Goal: Task Accomplishment & Management: Manage account settings

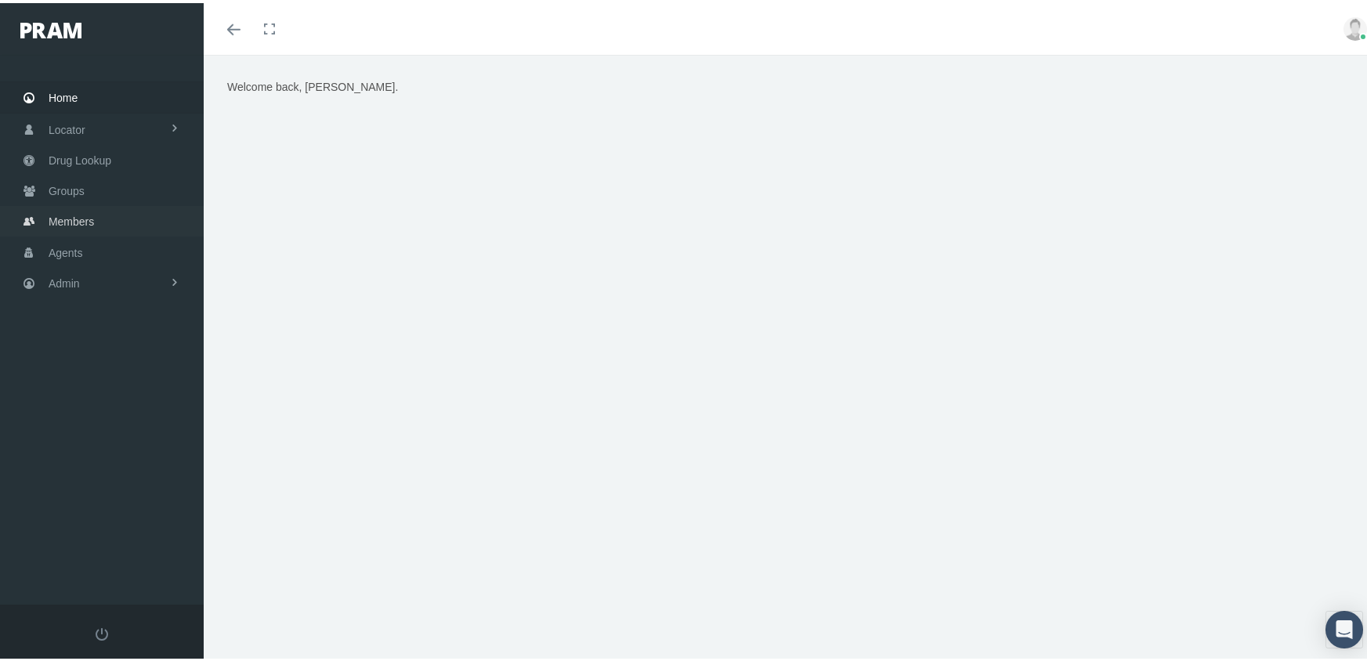
click at [71, 216] on span "Members" at bounding box center [71, 219] width 45 height 30
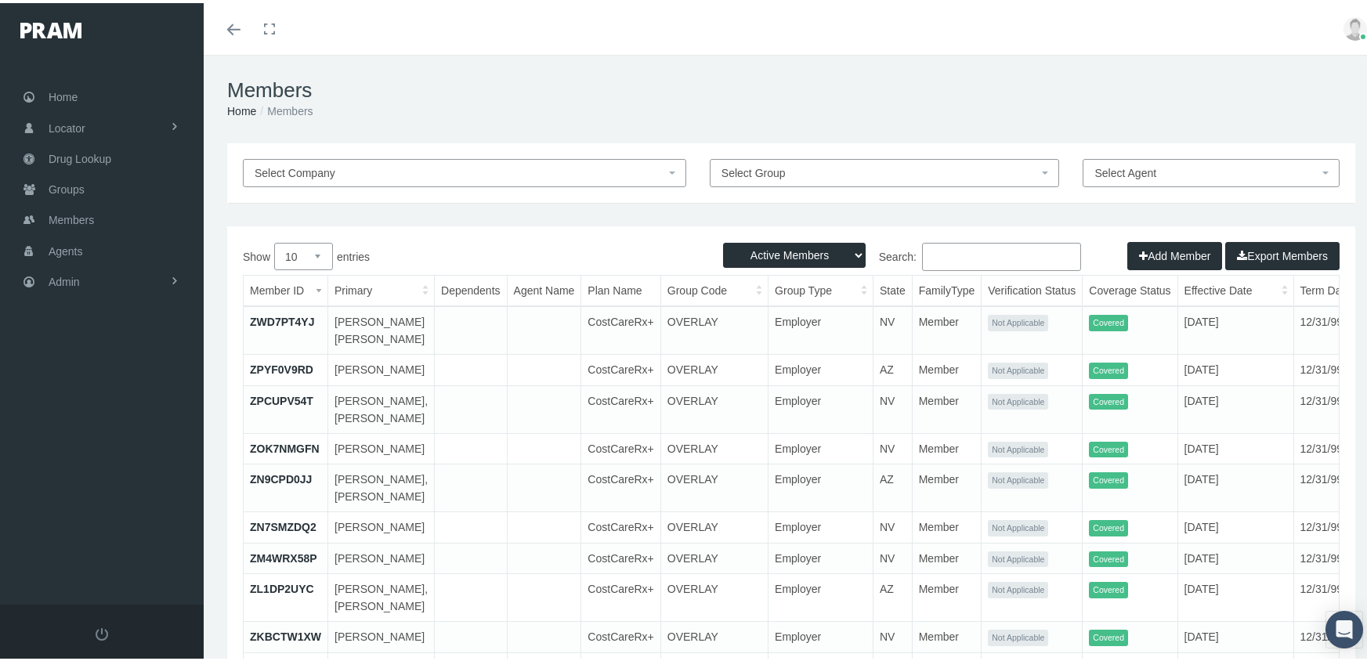
click at [780, 249] on select "Active Members Terminated Members Active & Terminated" at bounding box center [794, 252] width 143 height 25
select select "3"
click at [723, 240] on select "Active Members Terminated Members Active & Terminated" at bounding box center [794, 252] width 143 height 25
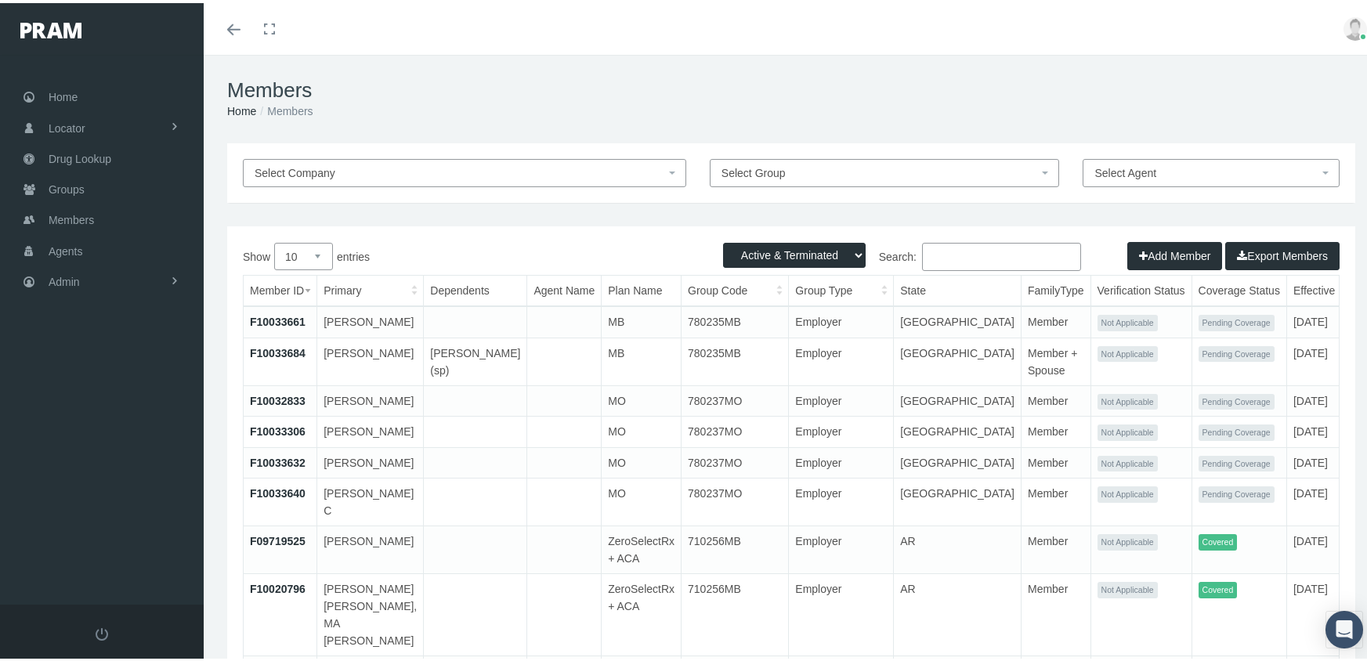
click at [1182, 248] on button "Add Member" at bounding box center [1175, 253] width 95 height 28
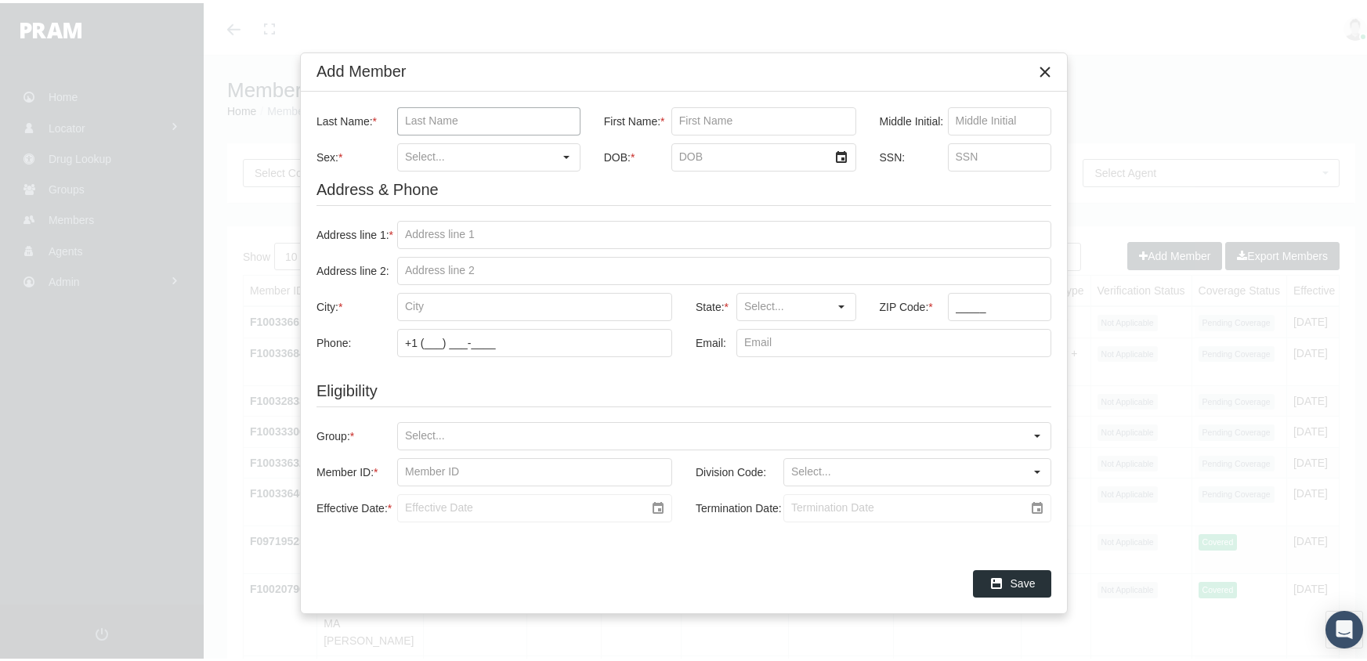
click at [439, 121] on input "Last Name: *" at bounding box center [489, 118] width 182 height 27
type input "ibarra"
type input "salvador"
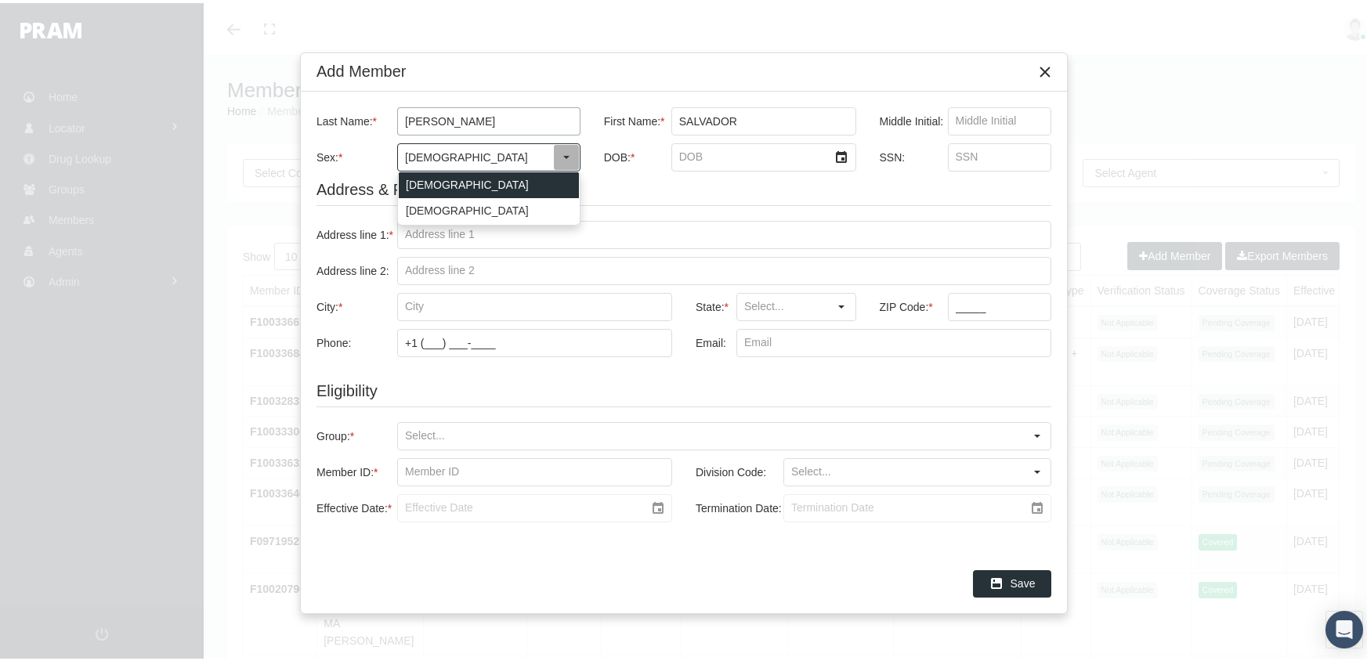
type input "[DEMOGRAPHIC_DATA]"
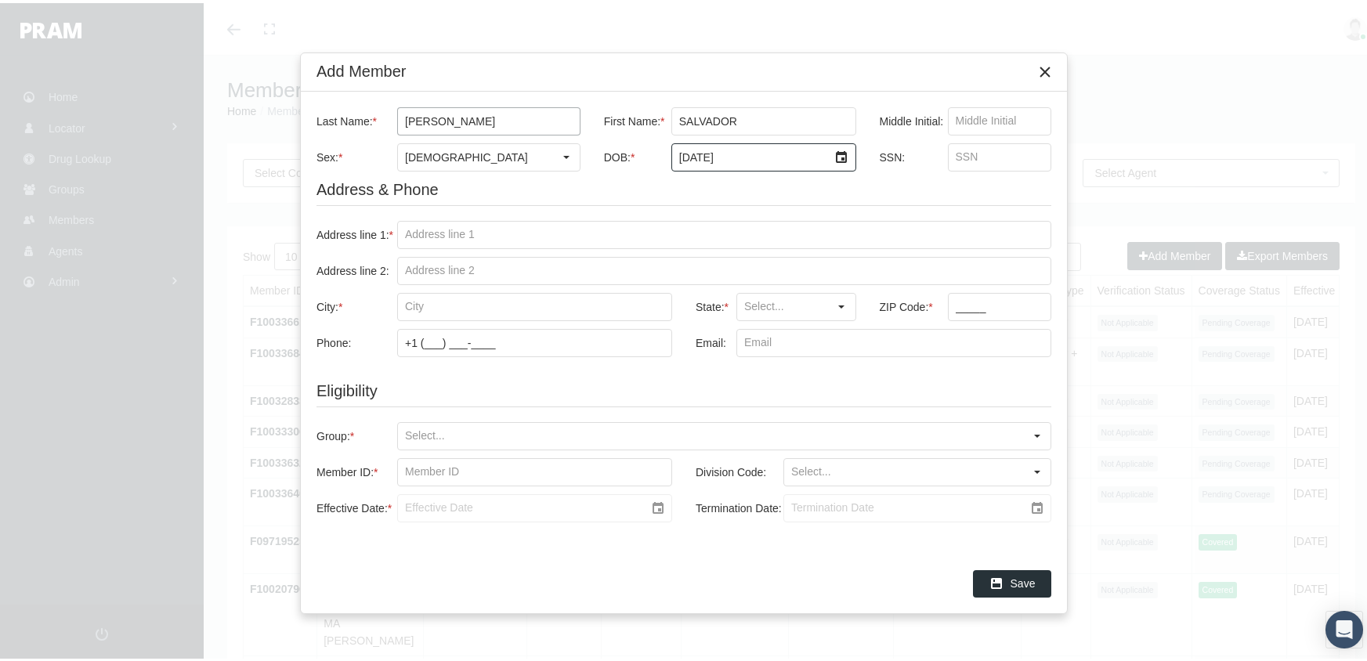
type input "2/2/2008"
type input "440974803"
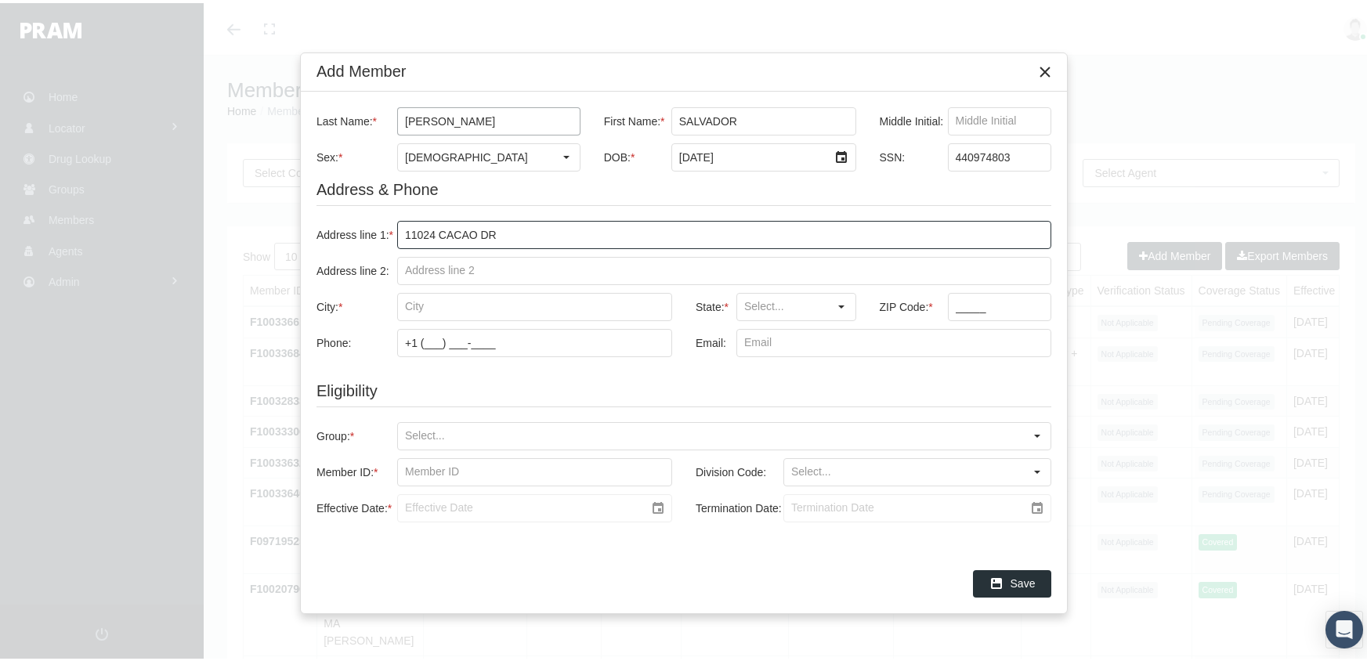
type input "11024 cacao dr"
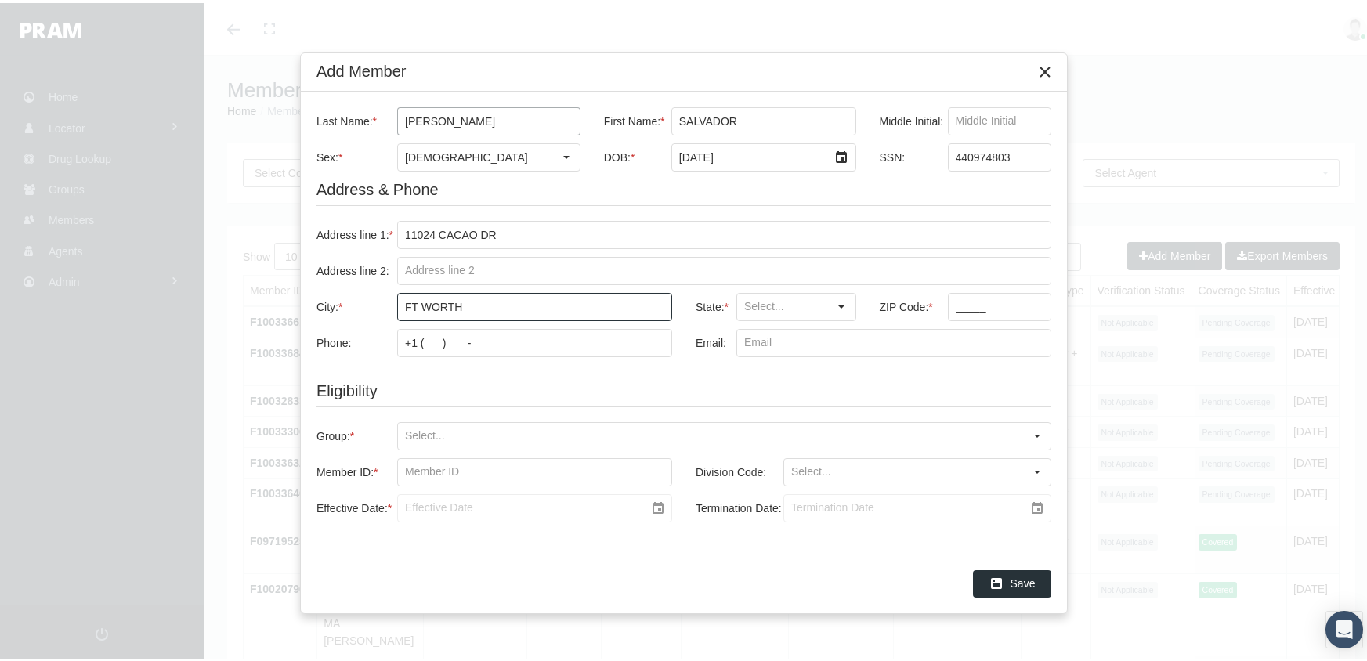
type input "ft worth"
type input "TX"
type input "76108"
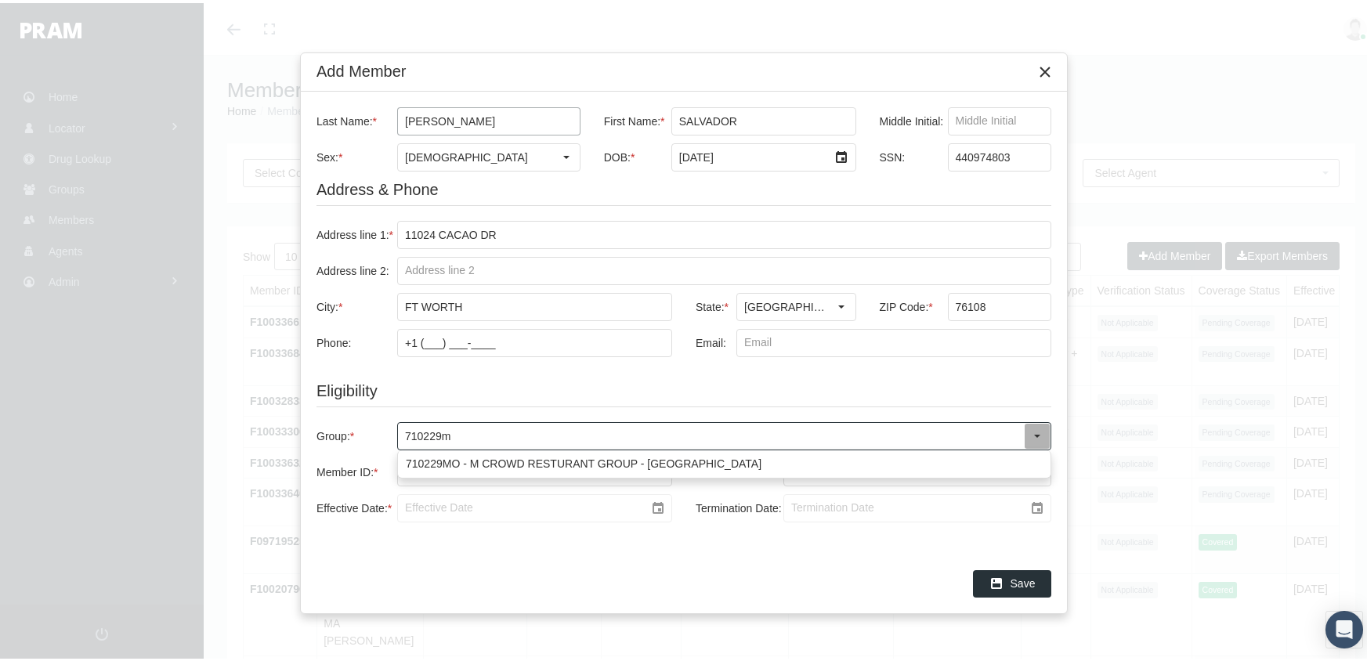
type input "710229mo"
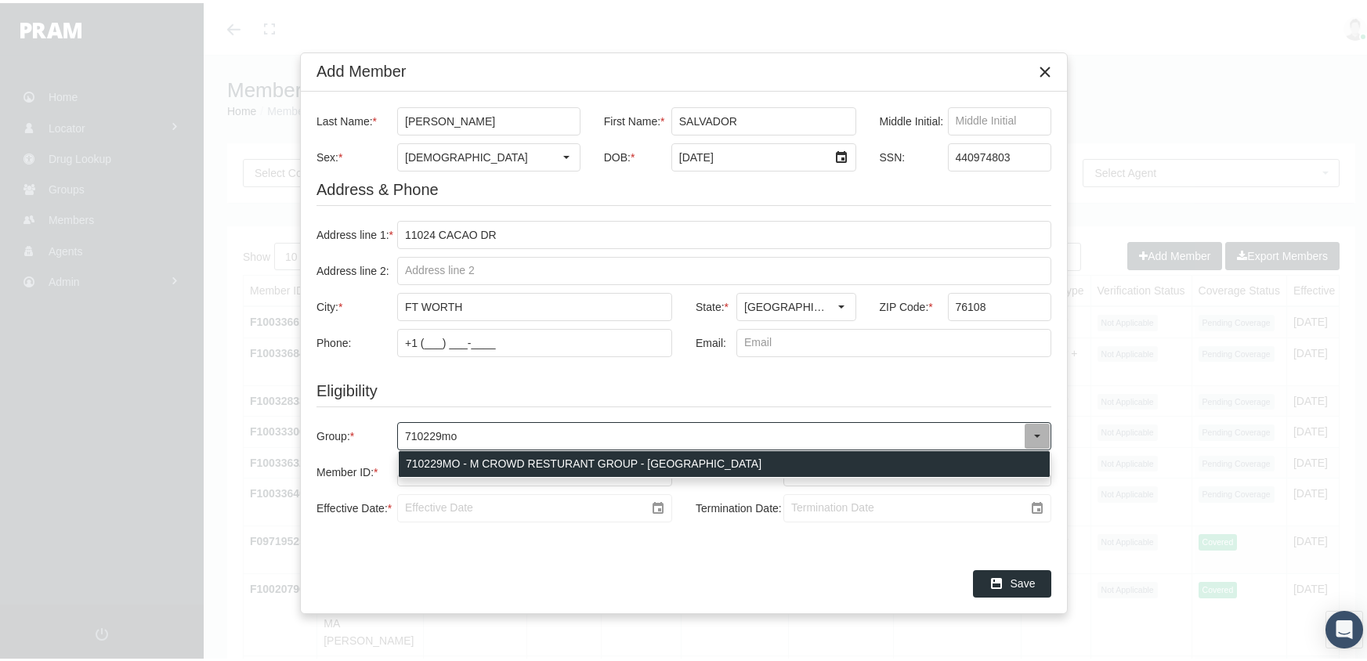
click at [636, 461] on div "710229MO - M CROWD RESTURANT GROUP - MO" at bounding box center [724, 461] width 651 height 26
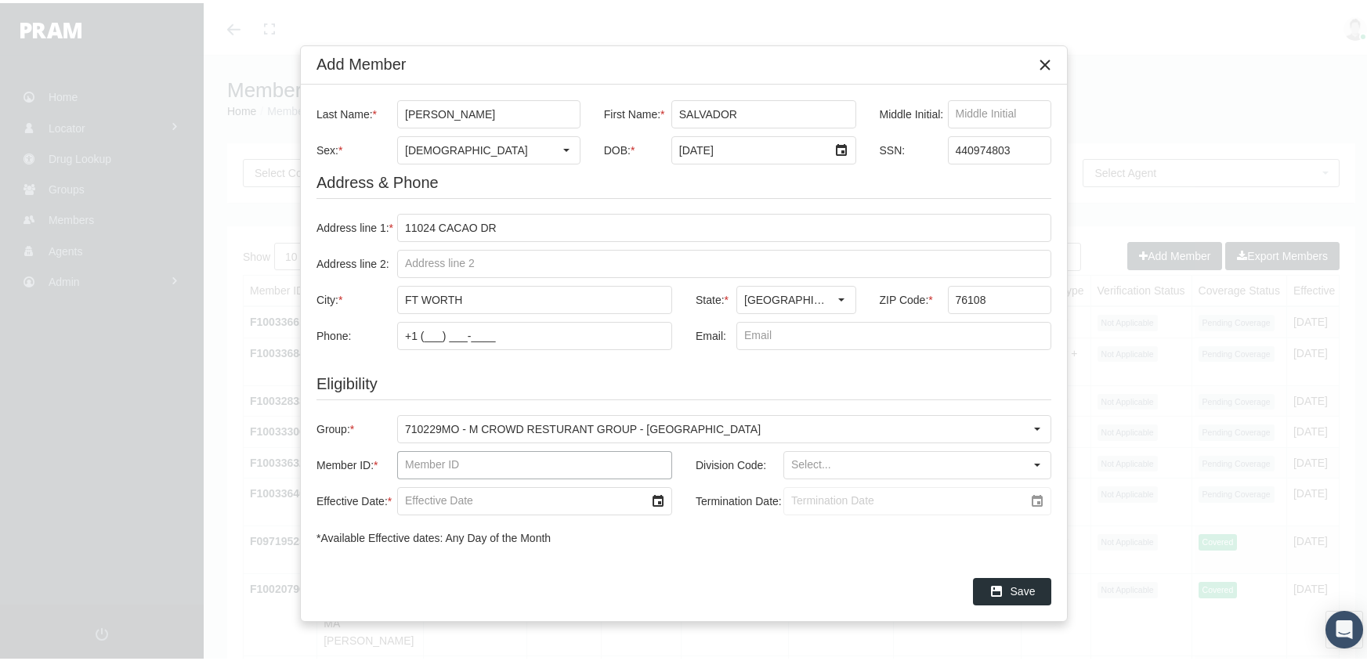
click at [433, 462] on input "Member ID: *" at bounding box center [534, 462] width 273 height 27
type input "f09924816"
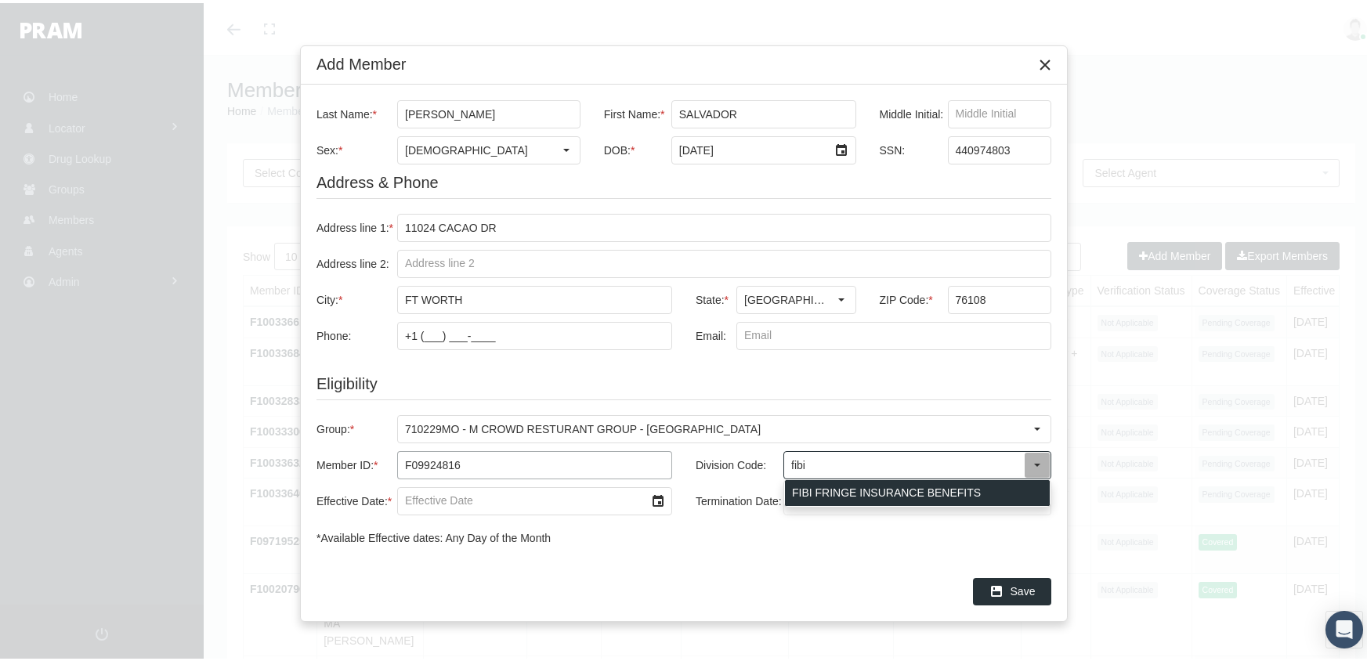
type input "FIBI FRINGE INSURANCE BENEFITS"
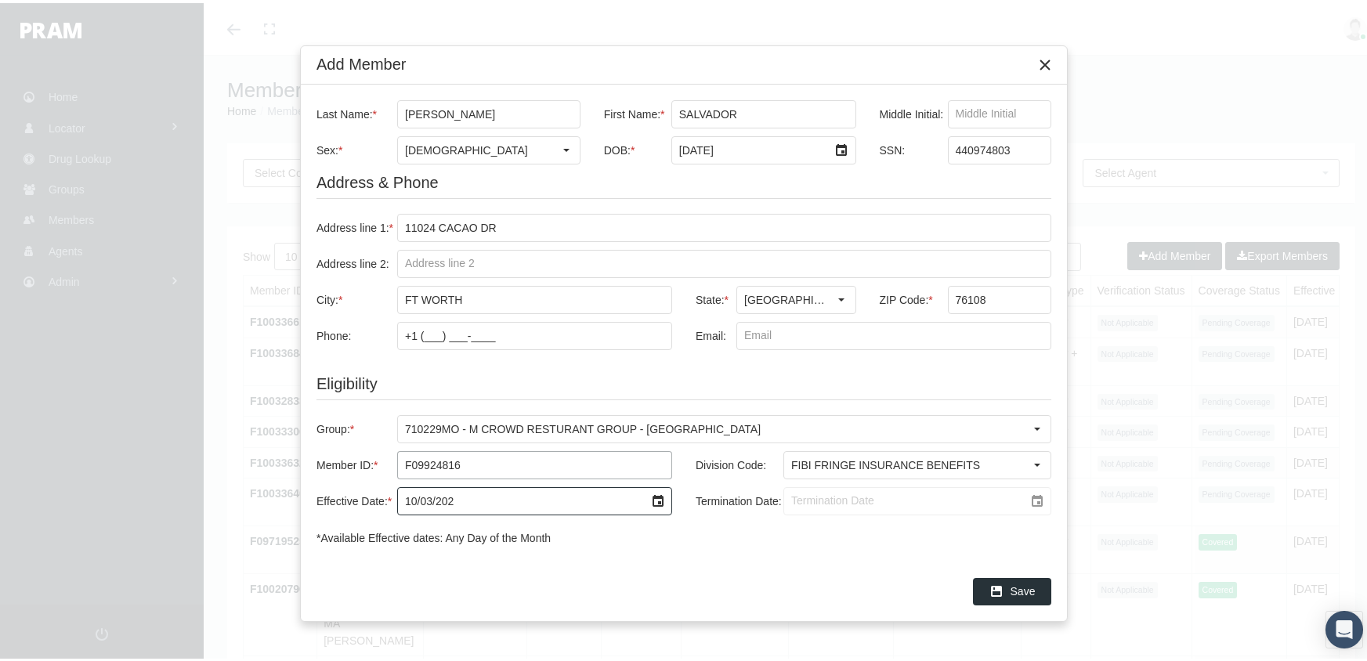
type input "[DATE]"
drag, startPoint x: 805, startPoint y: 495, endPoint x: 827, endPoint y: 492, distance: 22.9
click at [806, 495] on input "Termination Date:" at bounding box center [904, 498] width 240 height 27
type input "[DATE]"
click at [1018, 587] on span "Save" at bounding box center [1023, 588] width 25 height 13
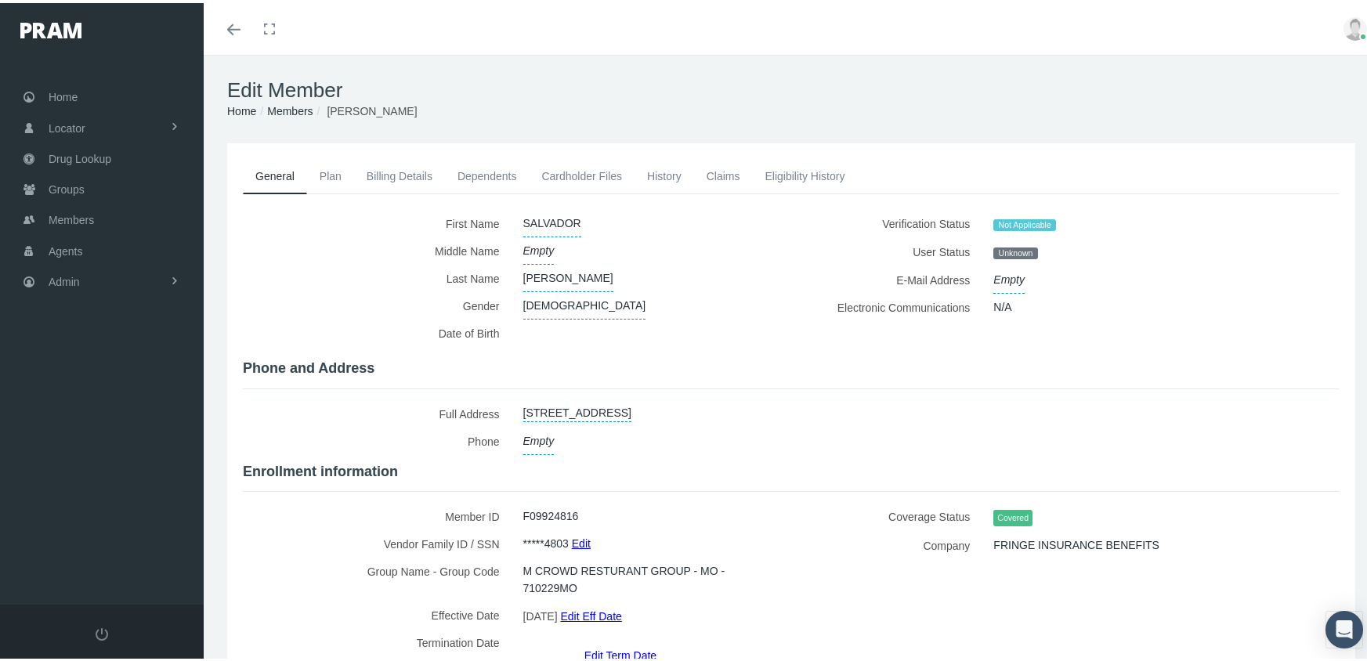
click at [303, 109] on link "Members" at bounding box center [289, 108] width 45 height 13
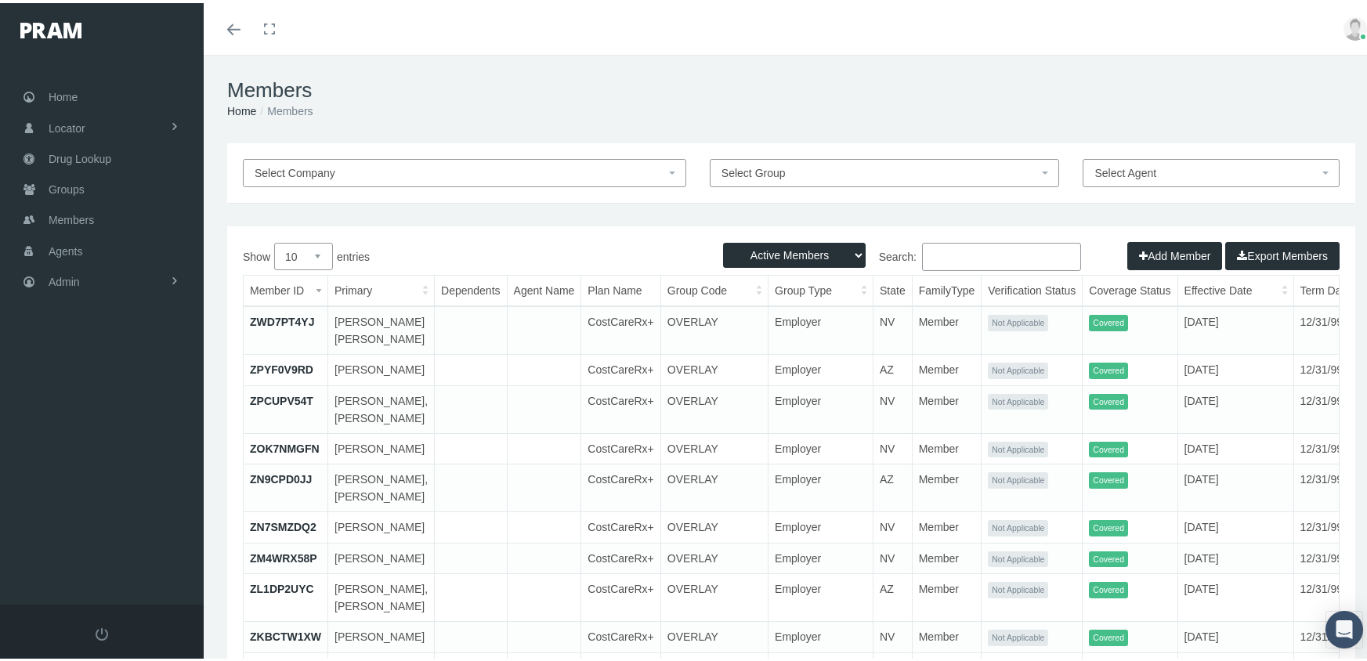
click at [1155, 244] on button "Add Member" at bounding box center [1175, 253] width 95 height 28
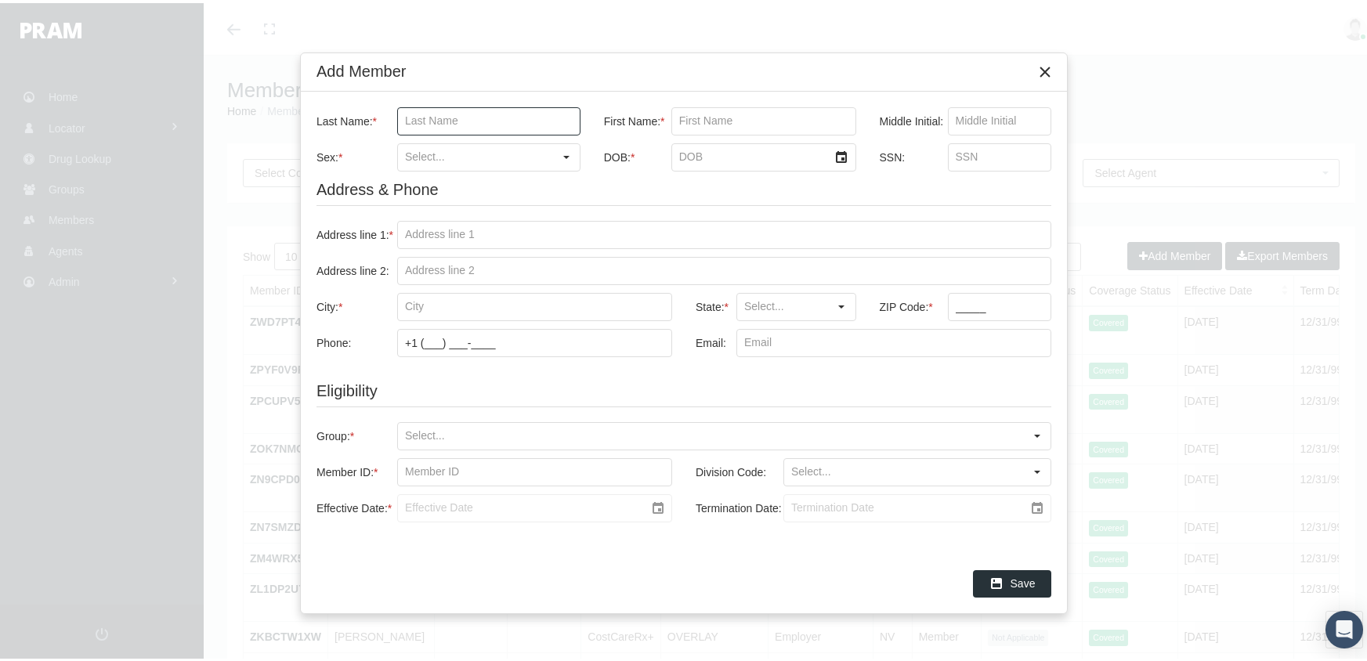
click at [433, 112] on input "Last Name: *" at bounding box center [489, 118] width 182 height 27
type input "[PERSON_NAME]"
type input "trystan"
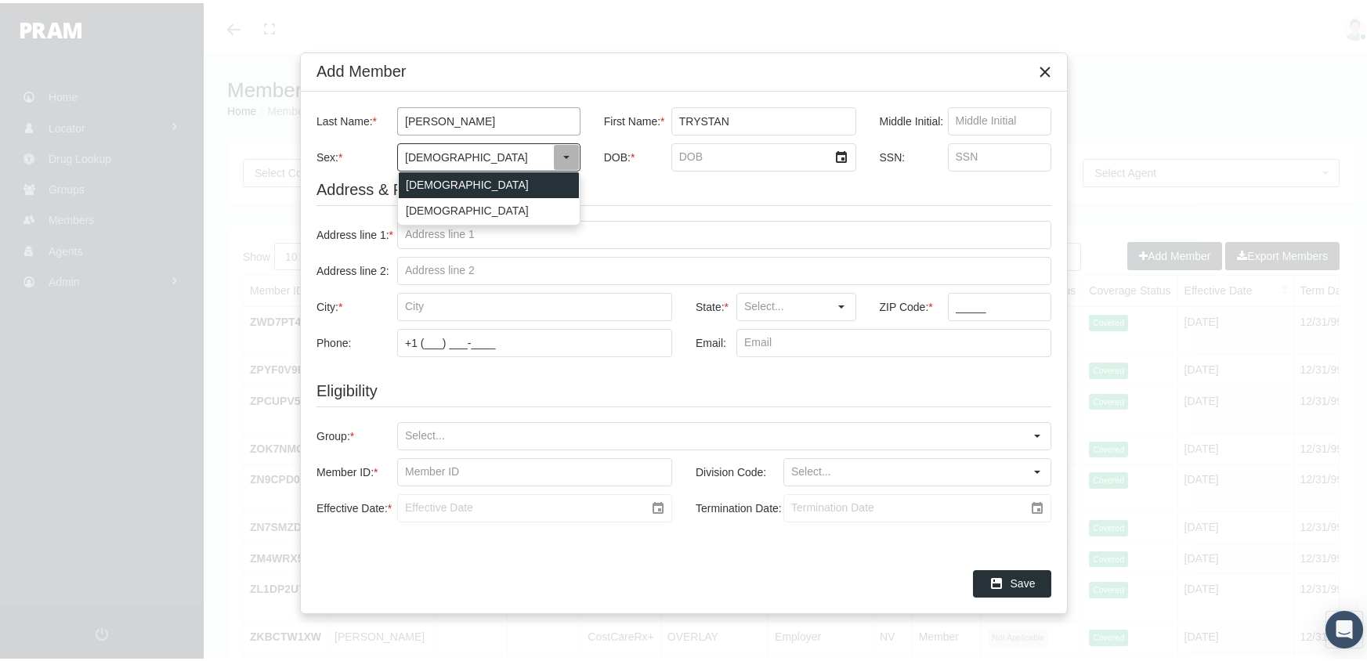
type input "[DEMOGRAPHIC_DATA]"
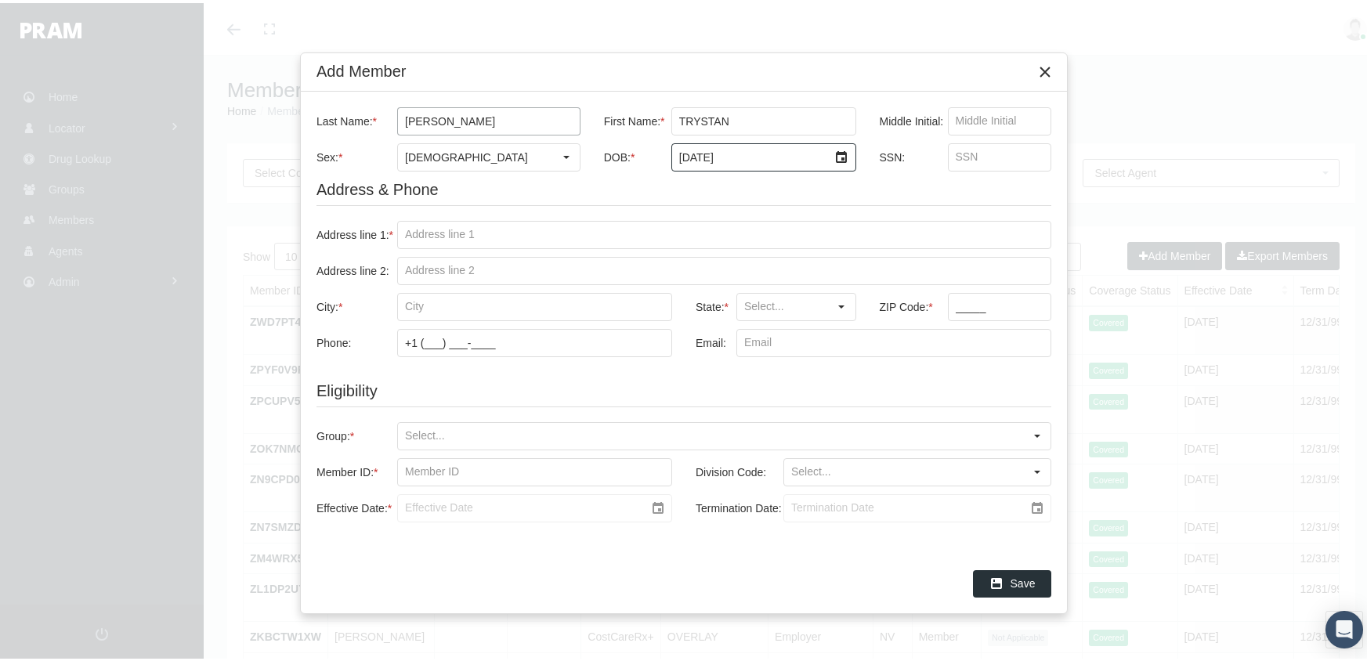
type input "7/12/2008"
type input "643153012"
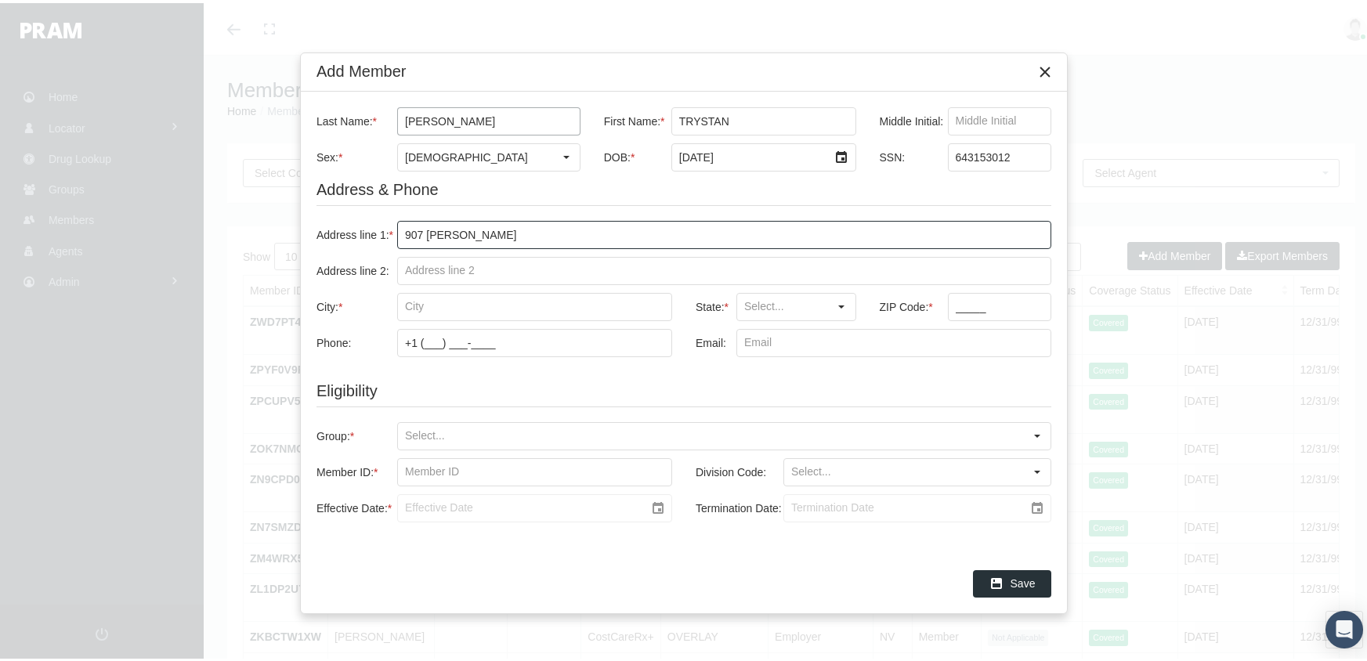
type input "907 jessica ln"
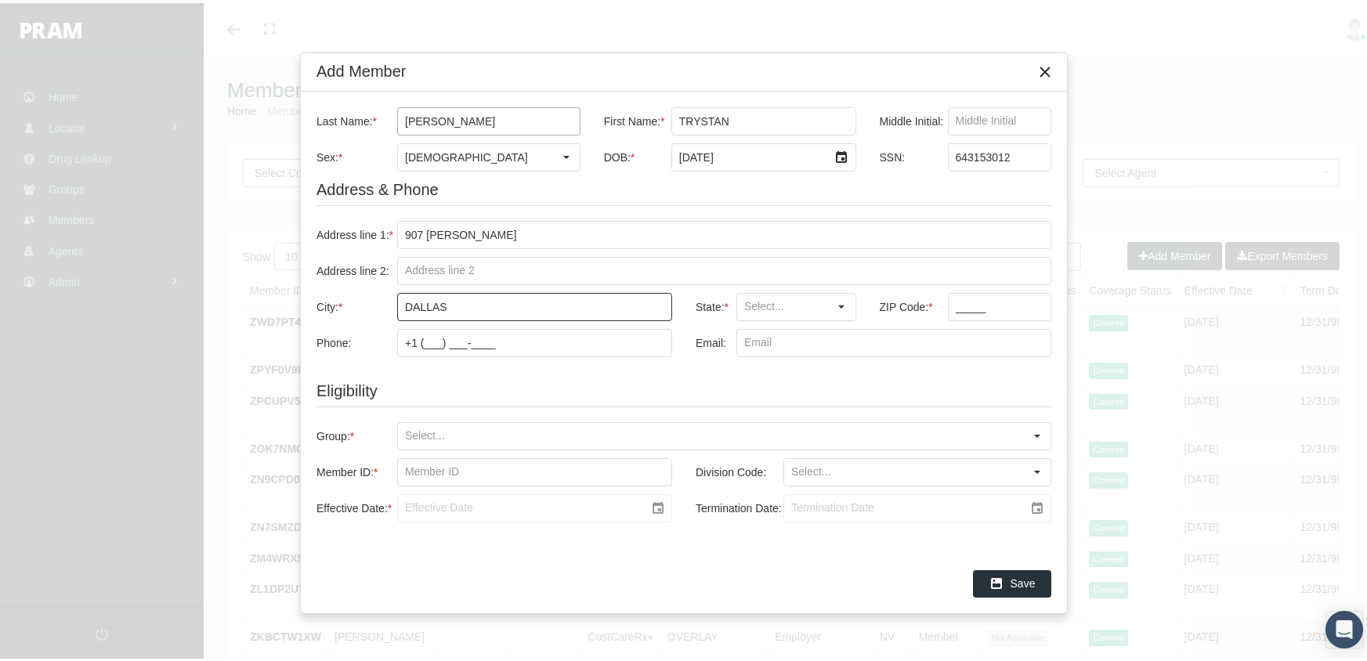
type input "dallas"
type input "[GEOGRAPHIC_DATA]"
type input "75217"
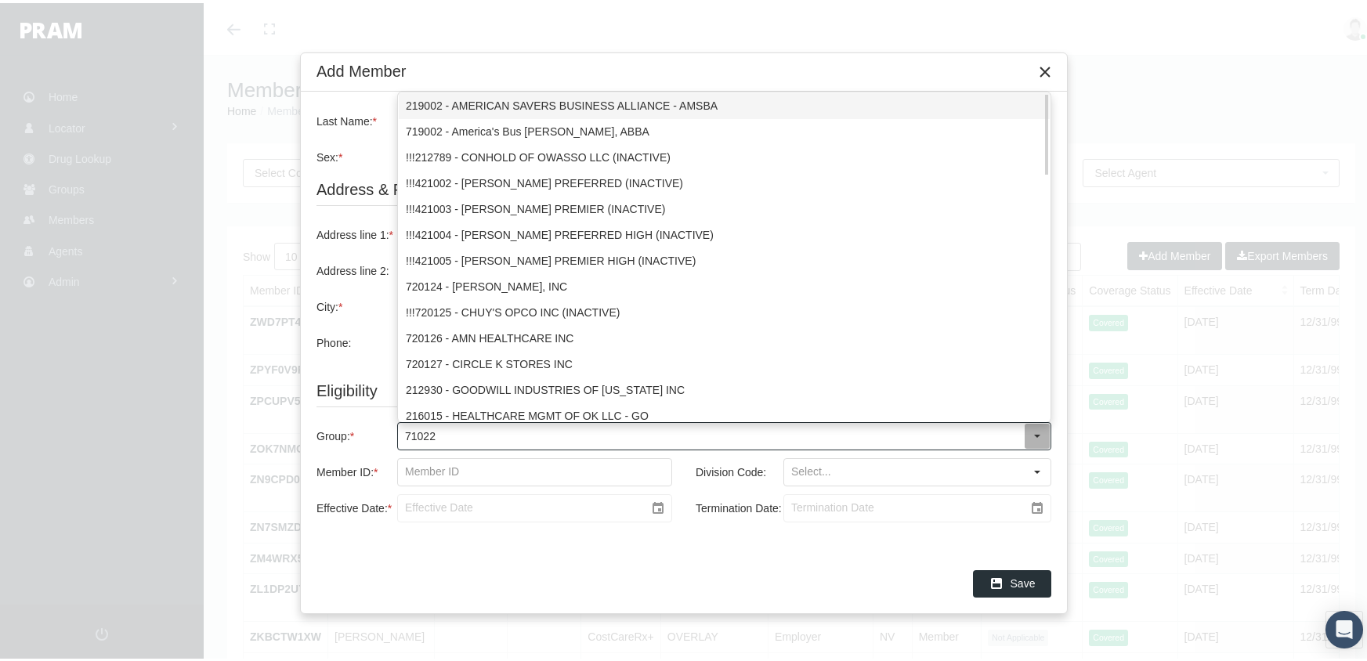
type input "710229"
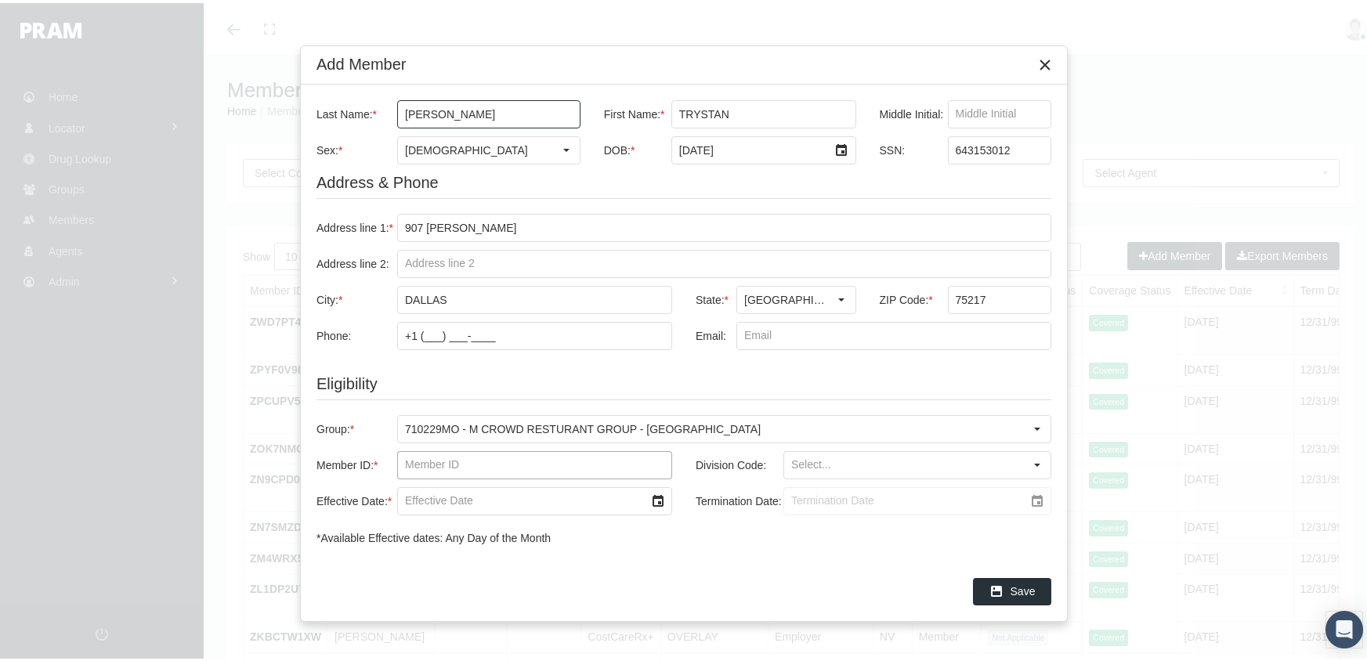
click at [401, 460] on input "Member ID: *" at bounding box center [534, 462] width 273 height 27
type input "f09925278"
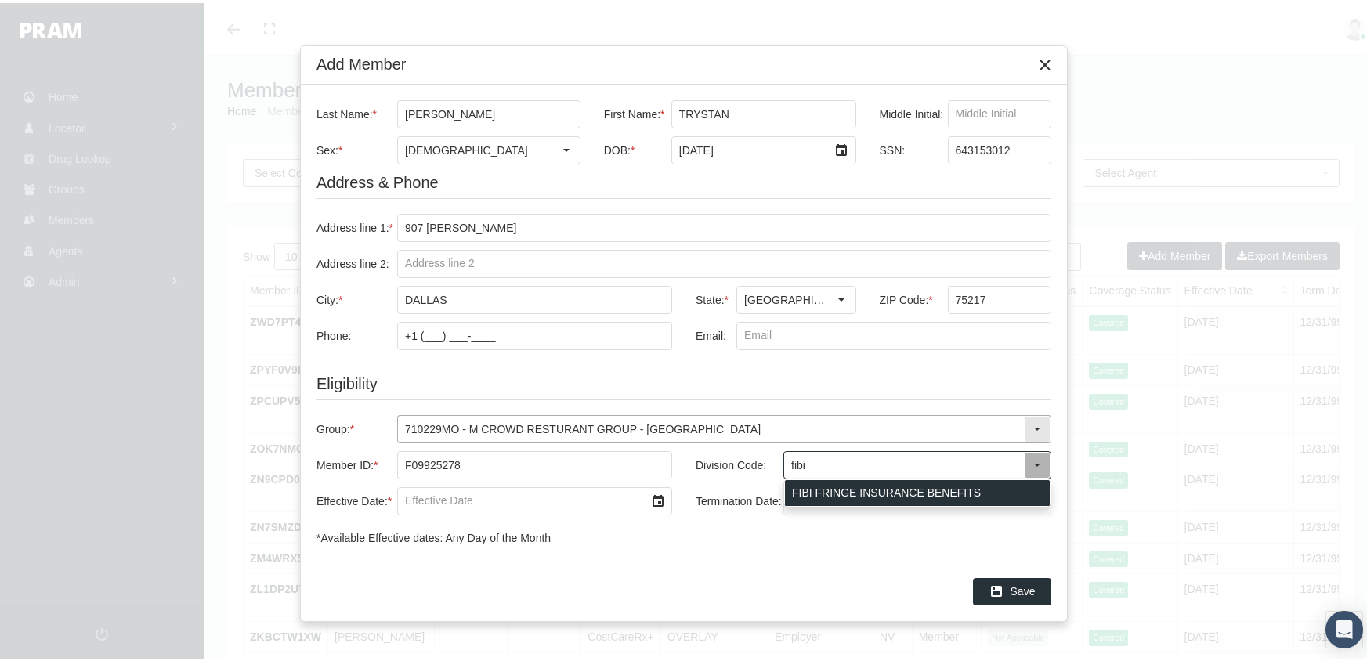
type input "FIBI FRINGE INSURANCE BENEFITS"
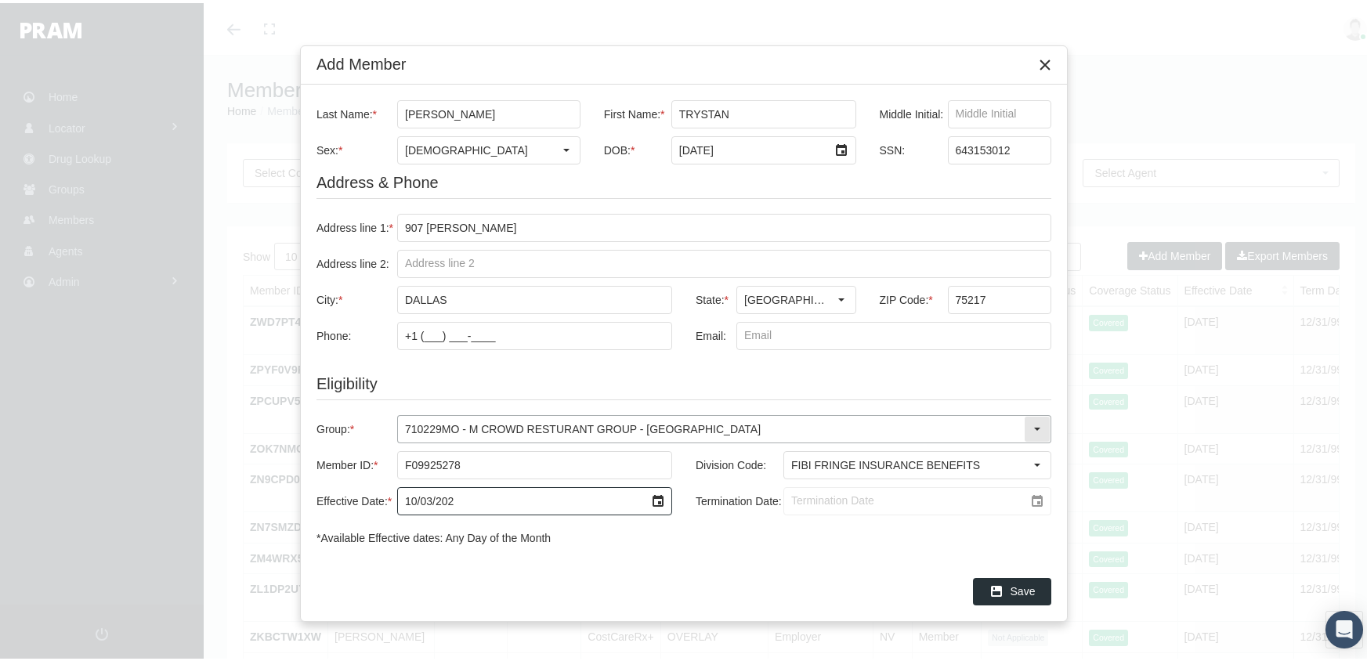
type input "[DATE]"
click at [823, 492] on input "Termination Date:" at bounding box center [904, 498] width 240 height 27
type input "12/31/2039"
click at [1033, 579] on div "Save" at bounding box center [1012, 589] width 77 height 26
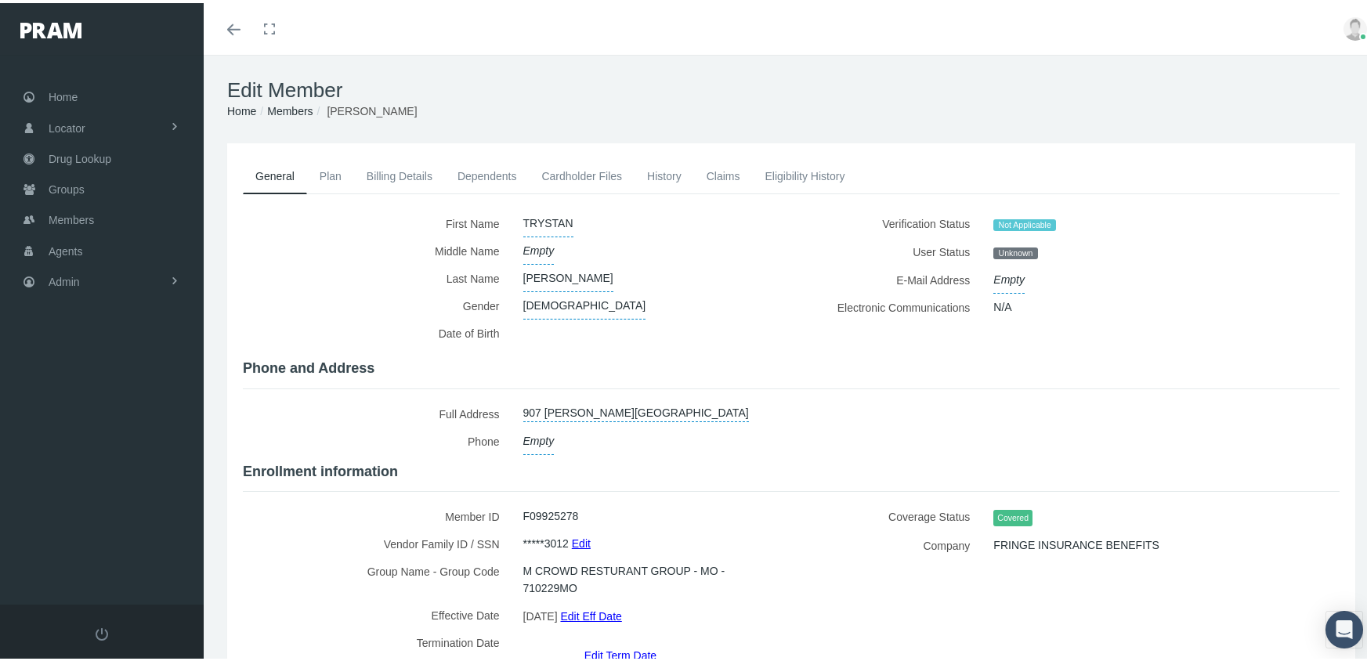
drag, startPoint x: 295, startPoint y: 110, endPoint x: 306, endPoint y: 111, distance: 11.0
click at [295, 110] on link "Members" at bounding box center [289, 108] width 45 height 13
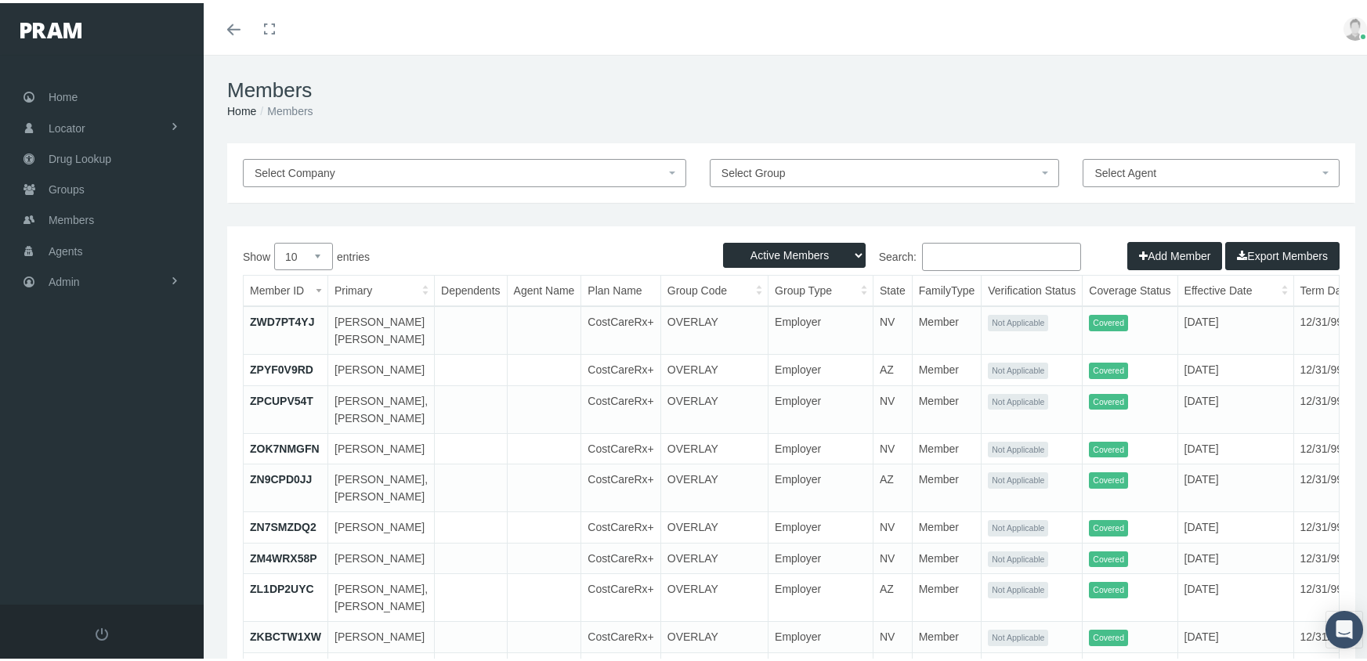
click at [788, 252] on select "Active Members Terminated Members Active & Terminated" at bounding box center [794, 252] width 143 height 25
select select "3"
click at [723, 240] on select "Active Members Terminated Members Active & Terminated" at bounding box center [794, 252] width 143 height 25
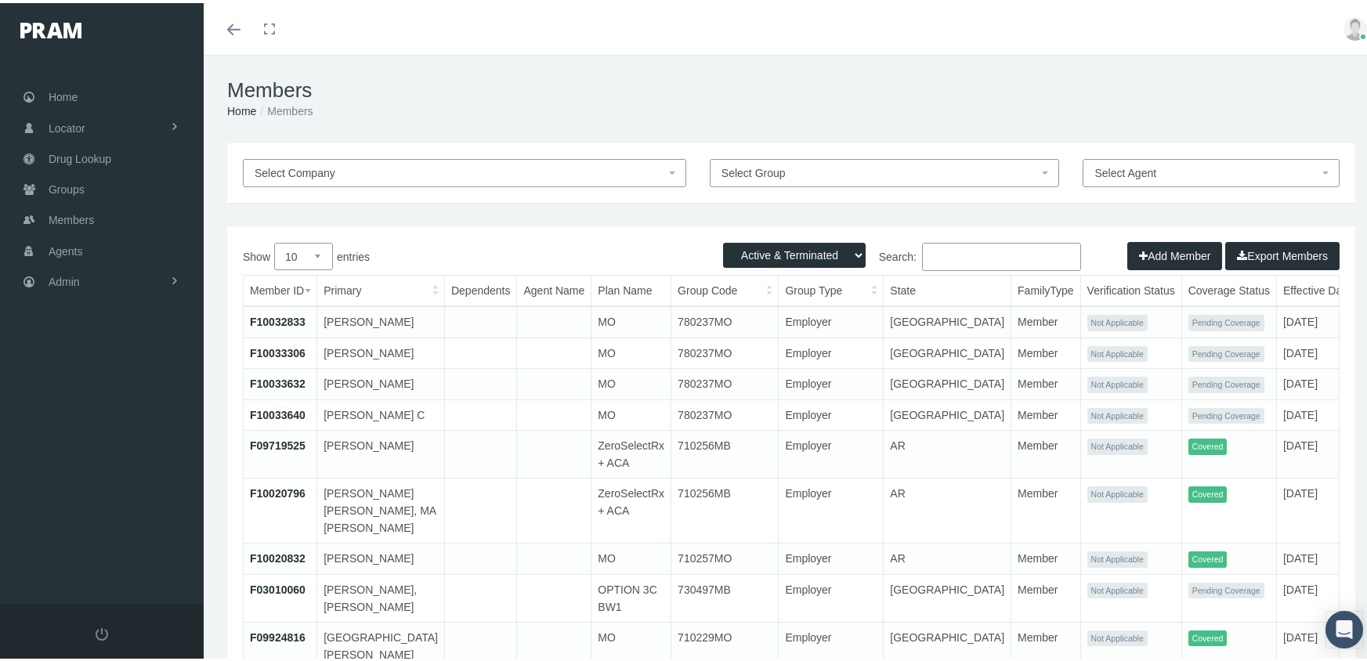
click at [949, 259] on input "Search:" at bounding box center [1001, 254] width 159 height 28
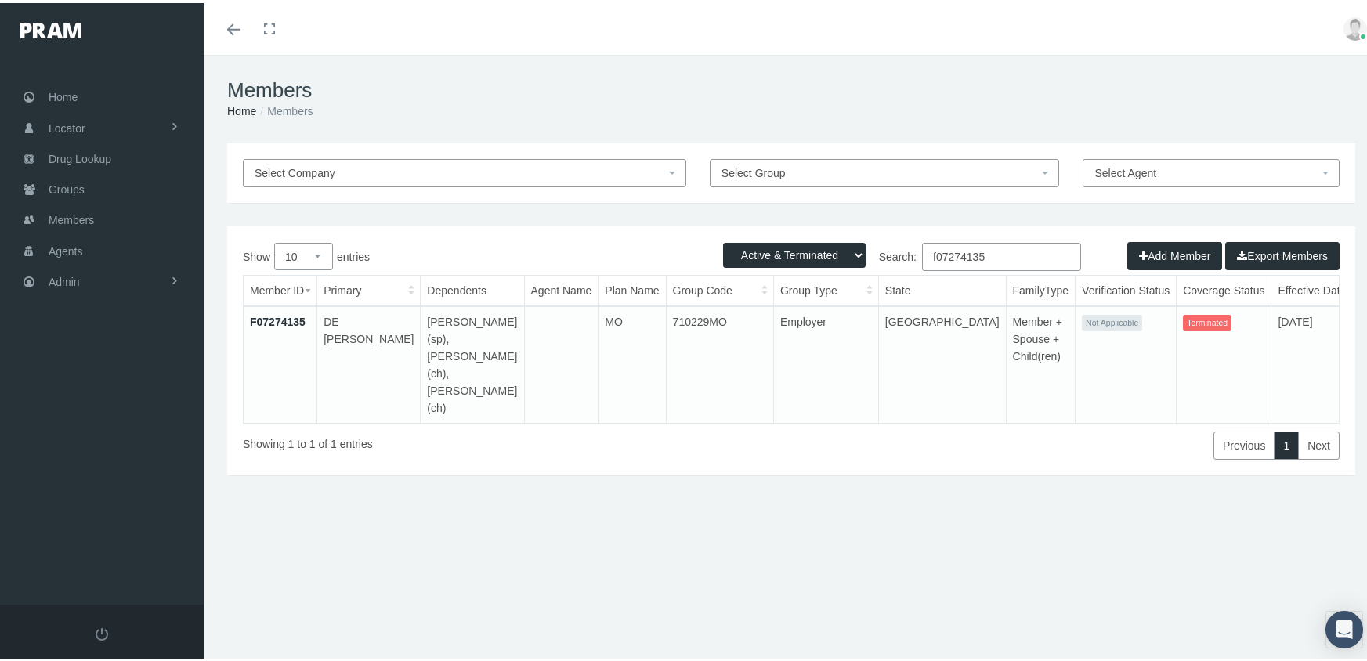
type input "f07274135"
click at [281, 313] on link "F07274135" at bounding box center [278, 319] width 56 height 13
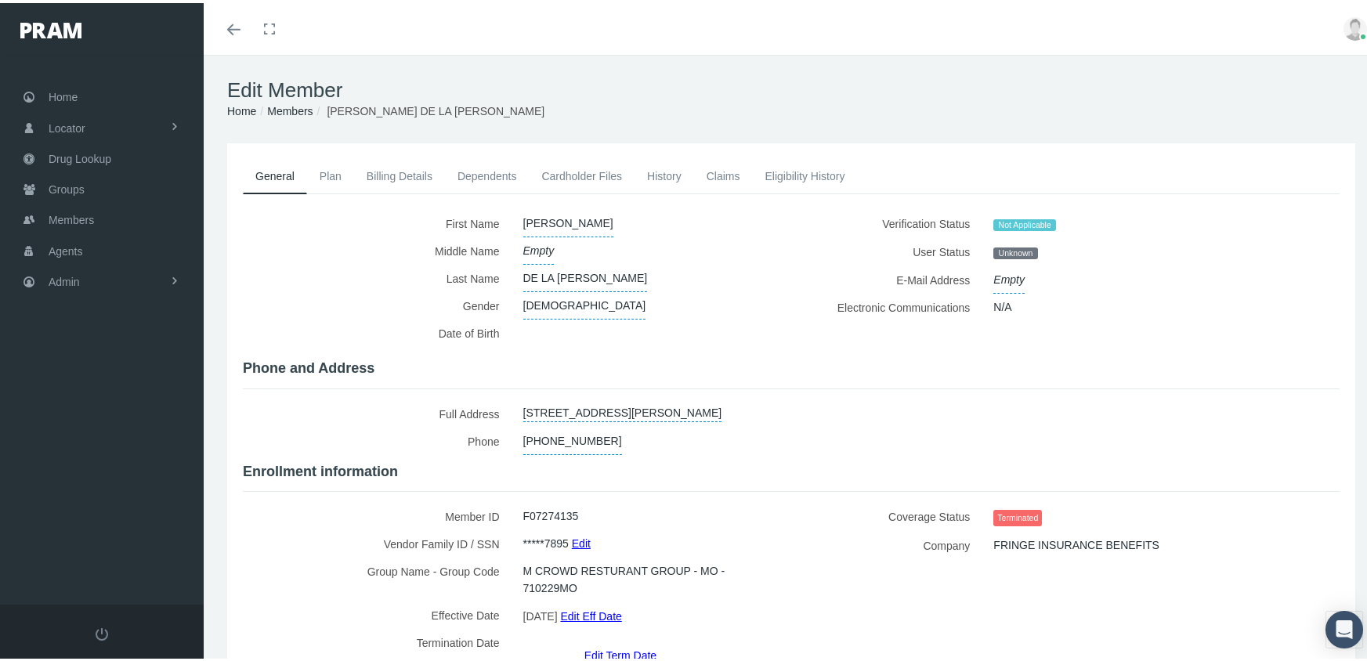
click at [491, 174] on link "Dependents" at bounding box center [487, 173] width 85 height 34
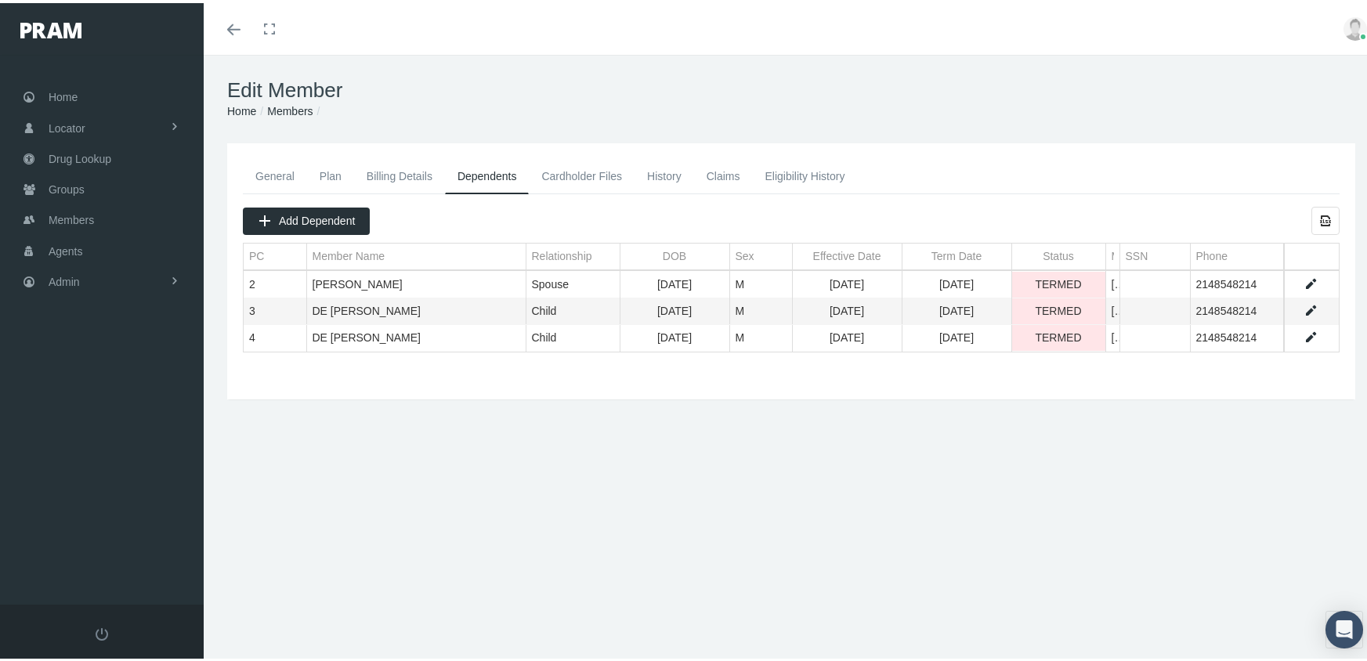
click at [273, 165] on link "General" at bounding box center [275, 173] width 64 height 34
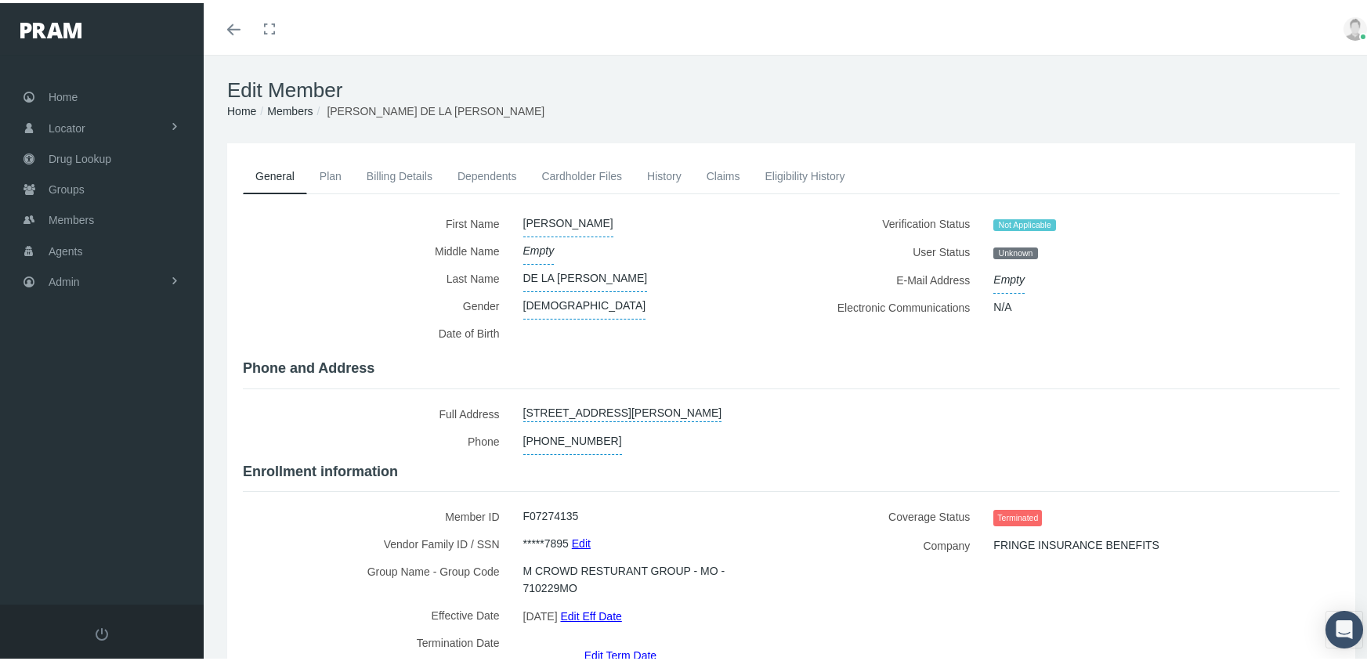
click at [292, 108] on link "Members" at bounding box center [289, 108] width 45 height 13
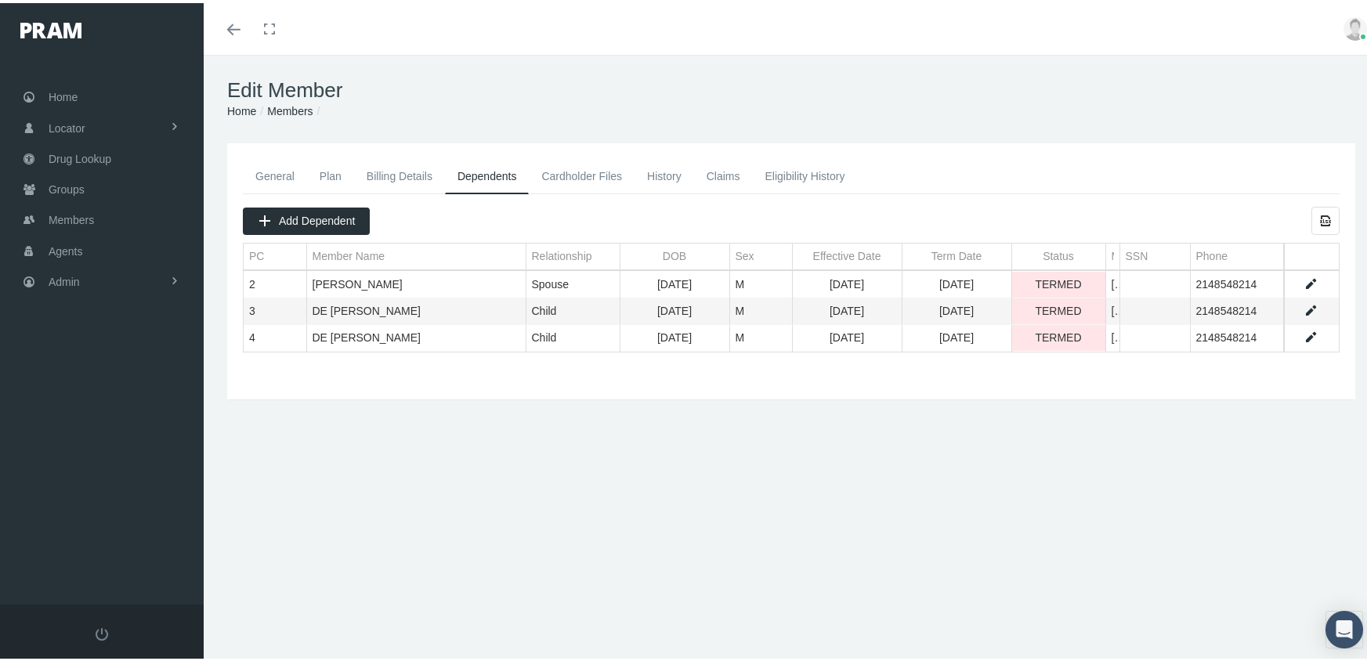
click at [295, 107] on link "Members" at bounding box center [289, 108] width 45 height 13
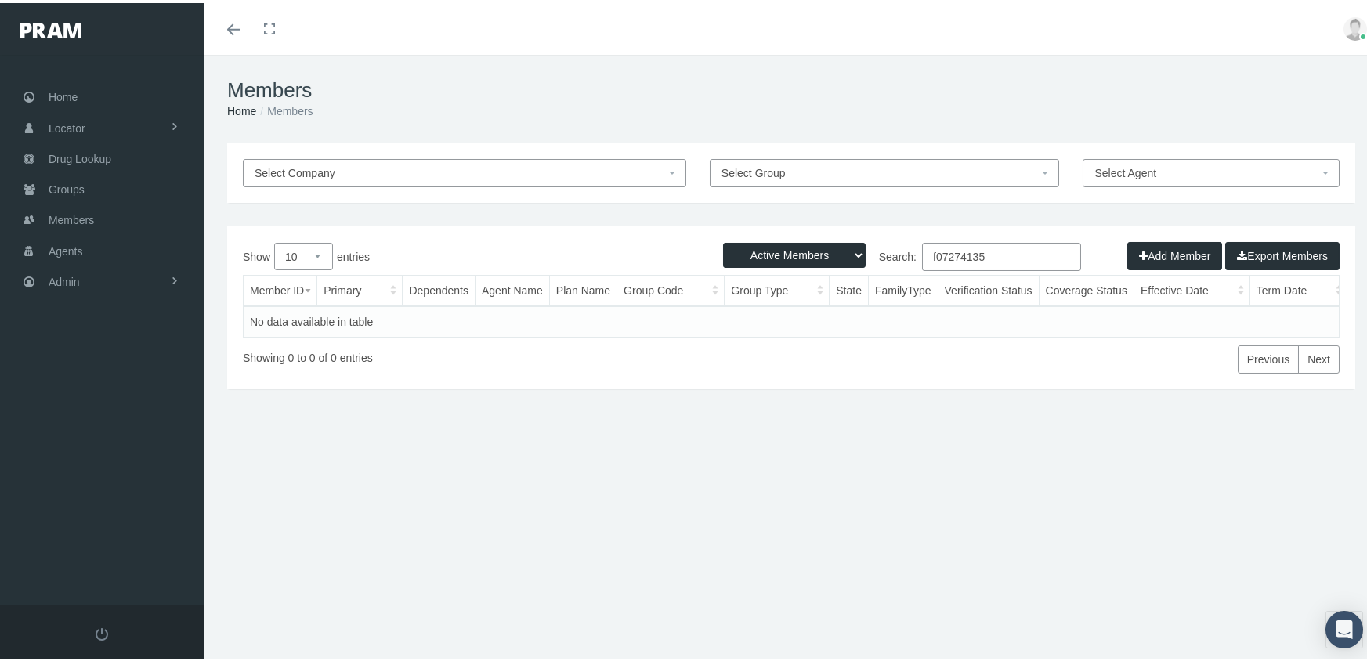
click at [793, 247] on select "Active Members Terminated Members Active & Terminated" at bounding box center [794, 252] width 143 height 25
select select "3"
click at [723, 240] on select "Active Members Terminated Members Active & Terminated" at bounding box center [794, 252] width 143 height 25
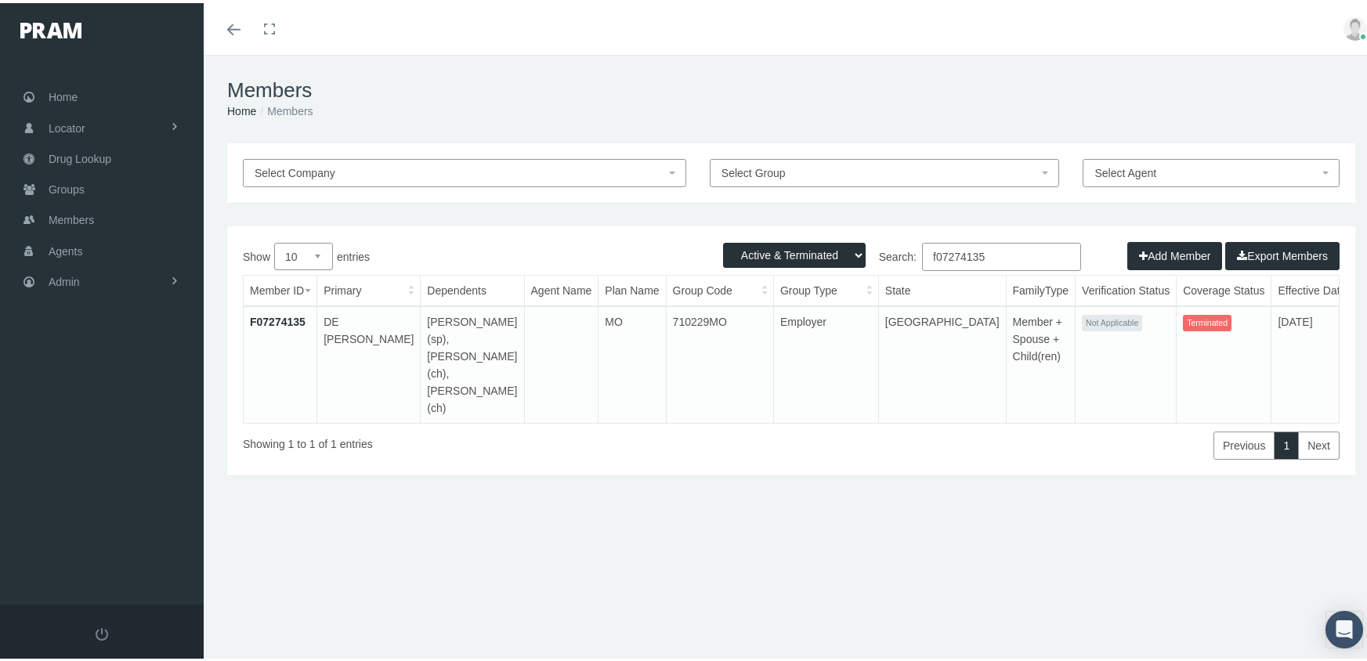
click at [1014, 255] on input "f07274135" at bounding box center [1001, 254] width 159 height 28
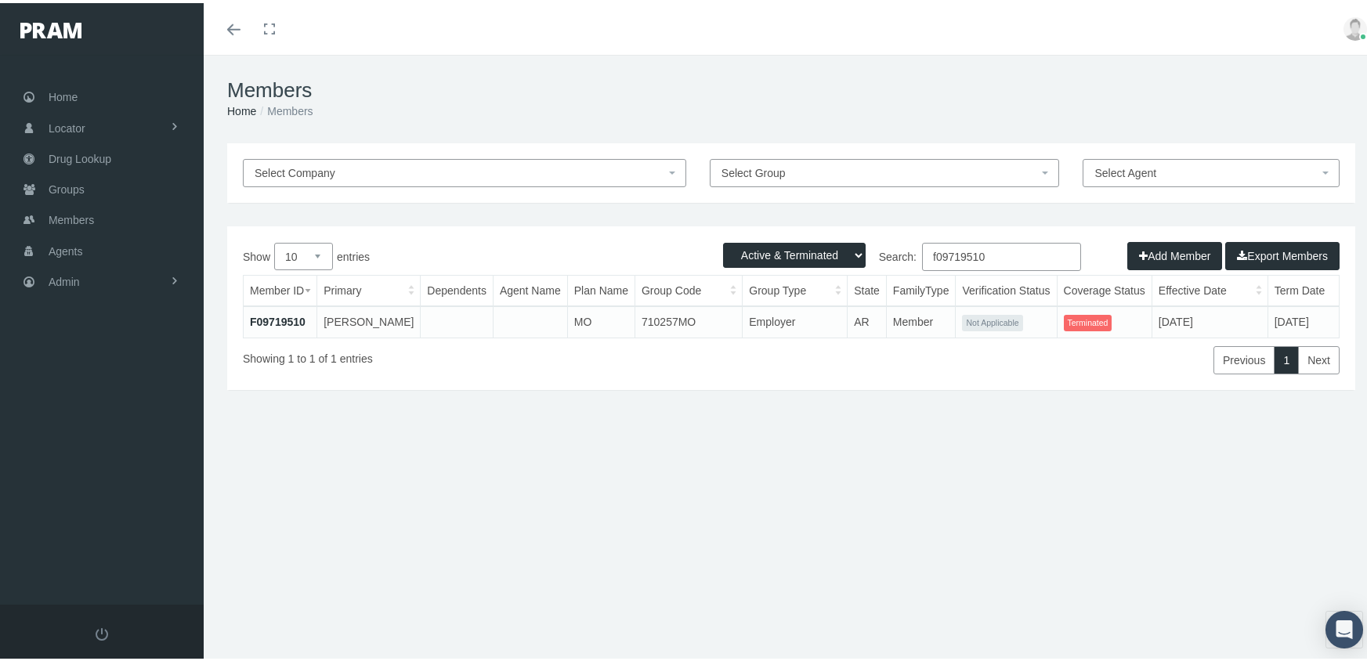
type input "f09719510"
click at [281, 316] on link "F09719510" at bounding box center [278, 319] width 56 height 13
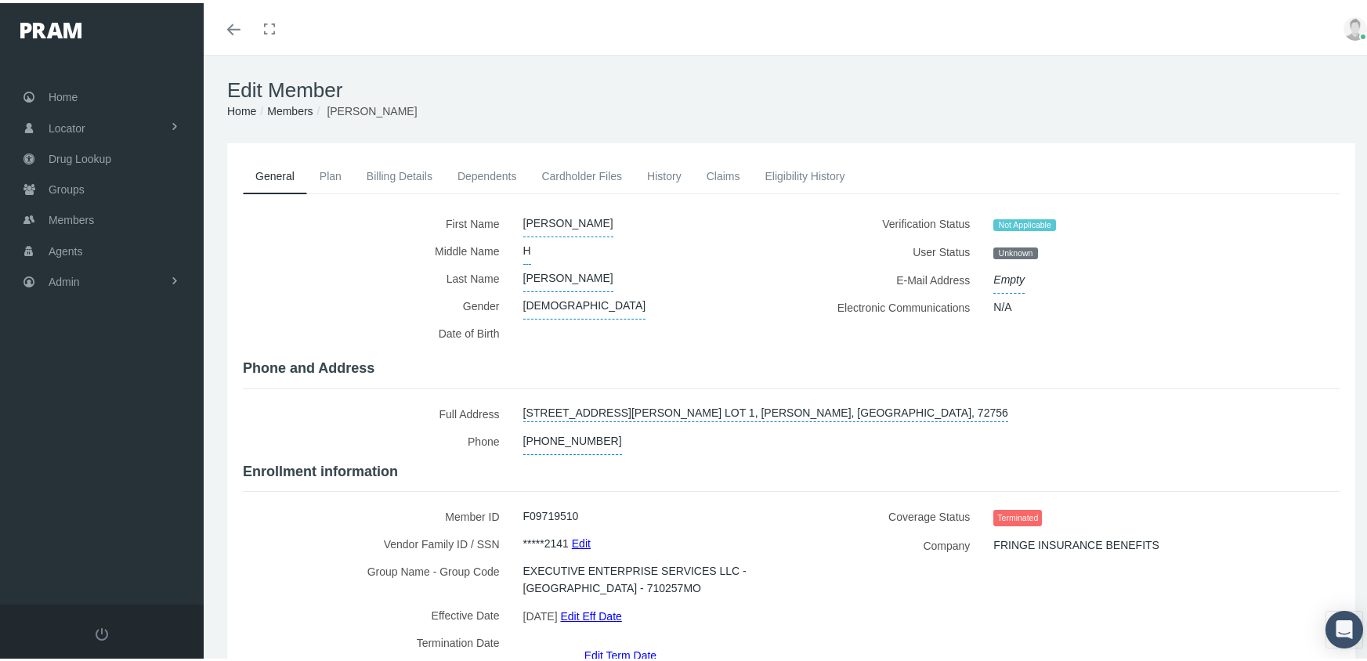
click at [606, 641] on link "Edit Term Date" at bounding box center [621, 652] width 72 height 23
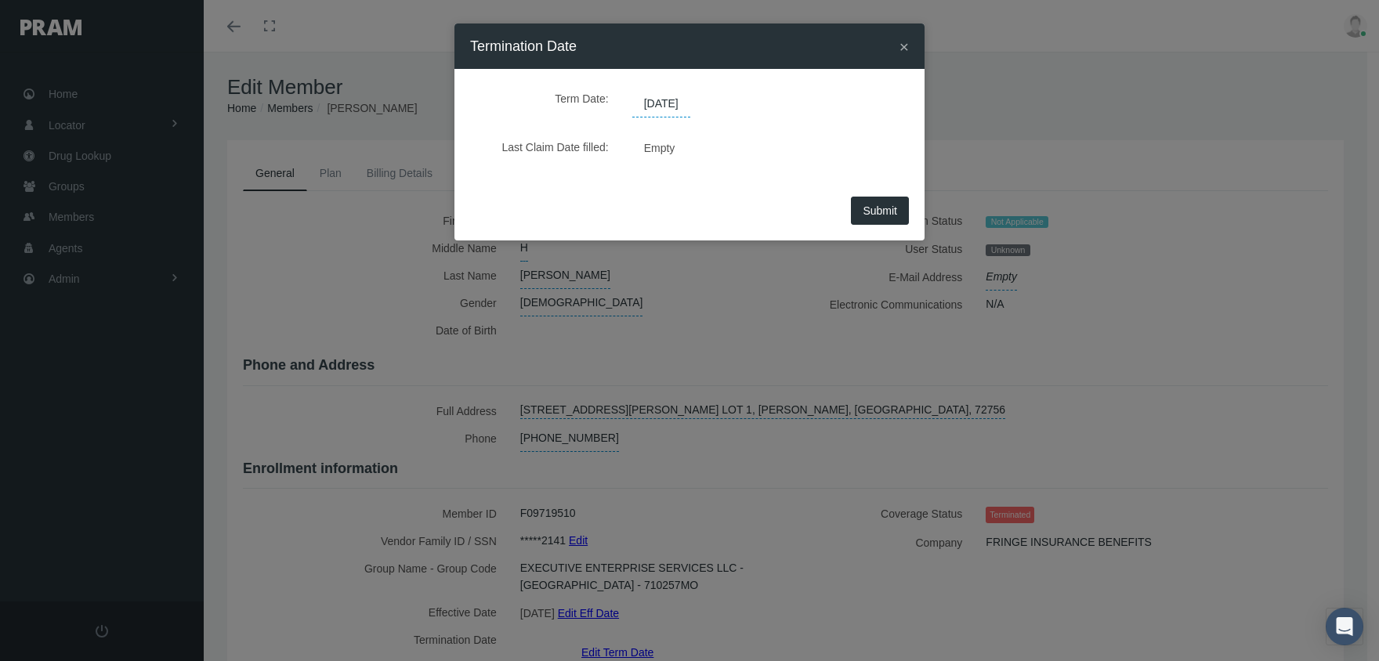
click at [670, 101] on span "[DATE]" at bounding box center [661, 104] width 58 height 27
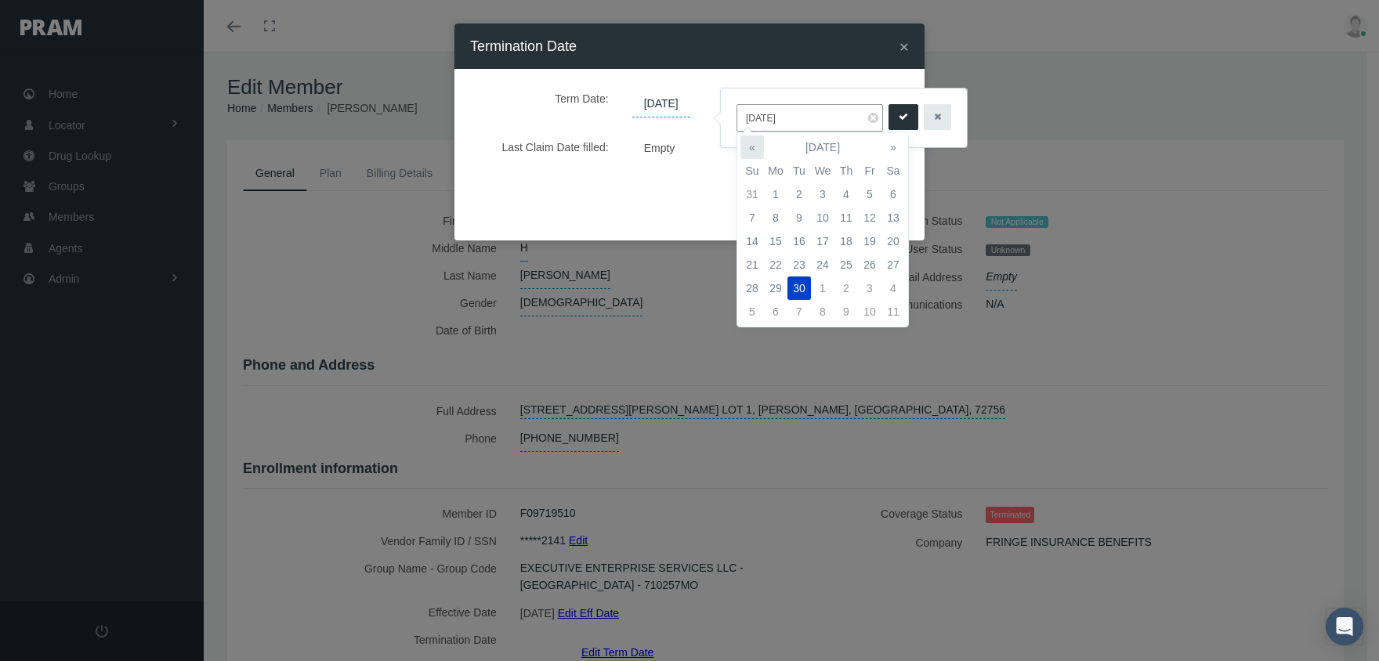
click at [752, 139] on th "«" at bounding box center [753, 148] width 24 height 24
click at [756, 308] on td "31" at bounding box center [753, 312] width 24 height 24
type input "[DATE]"
click at [889, 107] on button "submit" at bounding box center [904, 117] width 30 height 26
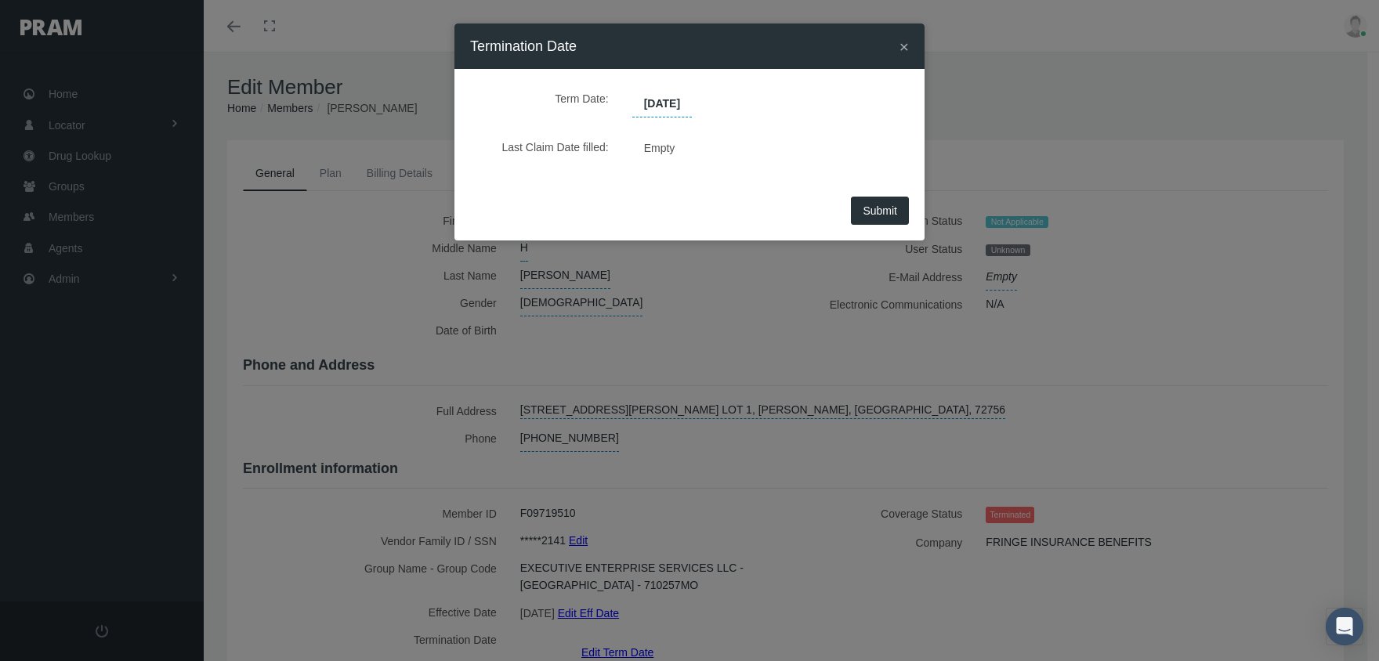
click at [889, 206] on span "Submit" at bounding box center [880, 211] width 34 height 13
